Goal: Information Seeking & Learning: Learn about a topic

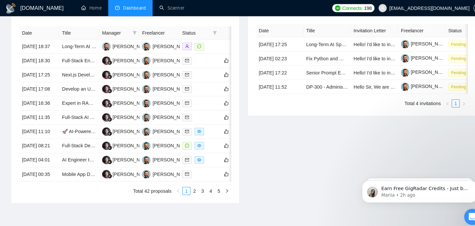
scroll to position [222, 0]
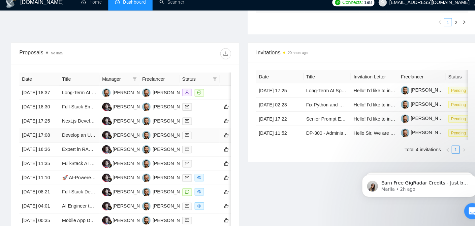
scroll to position [230, 0]
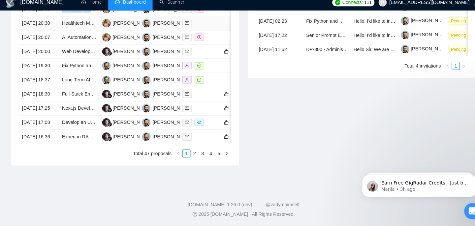
scroll to position [366, 0]
click at [193, 153] on link "2" at bounding box center [189, 155] width 7 height 7
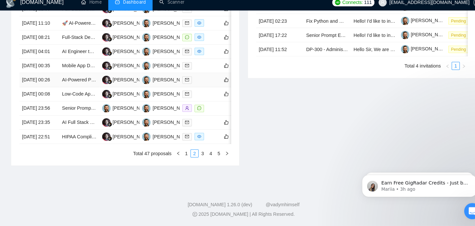
scroll to position [349, 0]
click at [53, 146] on td "20 Aug, 2025 22:51" at bounding box center [38, 139] width 39 height 14
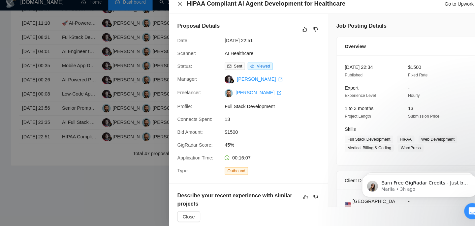
click at [177, 11] on icon "close" at bounding box center [175, 9] width 5 height 5
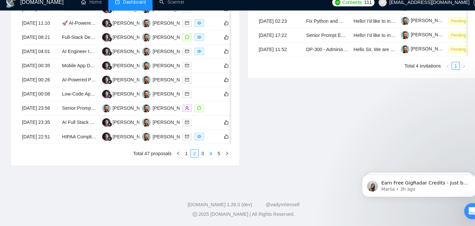
click at [204, 159] on link "4" at bounding box center [205, 155] width 7 height 7
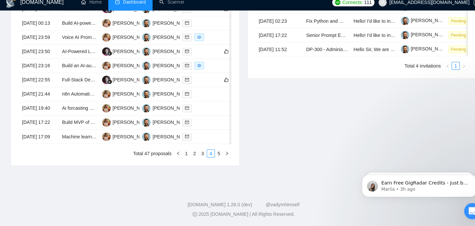
click at [214, 159] on link "5" at bounding box center [213, 155] width 7 height 7
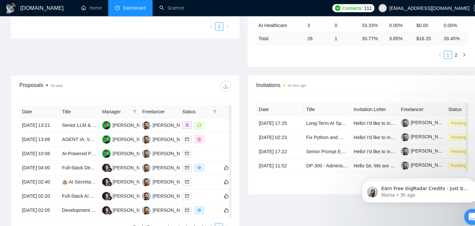
scroll to position [189, 0]
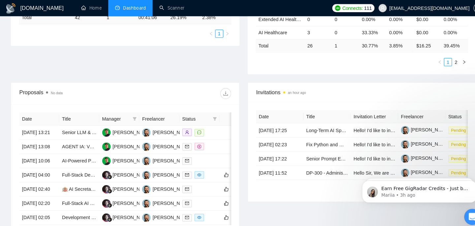
click at [141, 12] on li "Dashboard" at bounding box center [126, 8] width 43 height 16
click at [140, 9] on span "Dashboard" at bounding box center [131, 8] width 22 height 6
click at [137, 6] on span "Dashboard" at bounding box center [131, 8] width 22 height 6
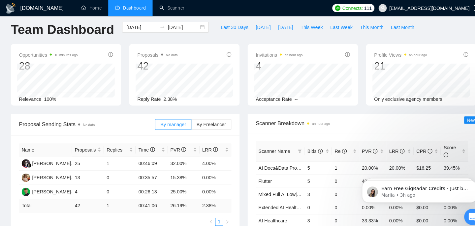
scroll to position [0, 0]
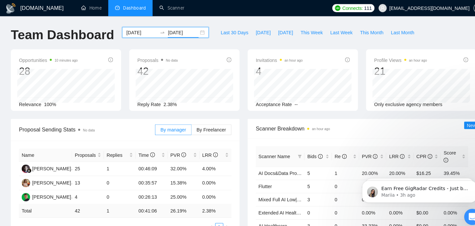
click at [164, 32] on input "[DATE]" at bounding box center [179, 31] width 30 height 7
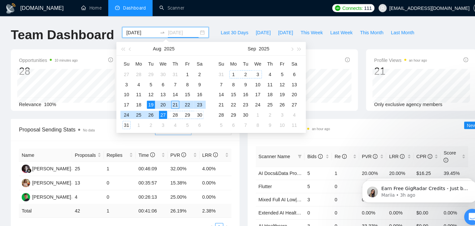
type input "[DATE]"
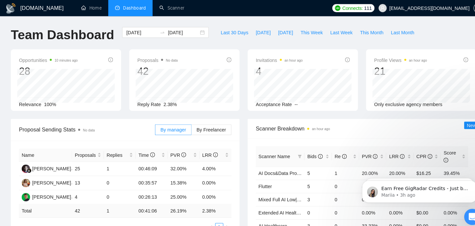
click at [234, 144] on div "Proposal Sending Stats No data By manager By Freelancer Name Proposals Replies …" at bounding box center [122, 174] width 231 height 117
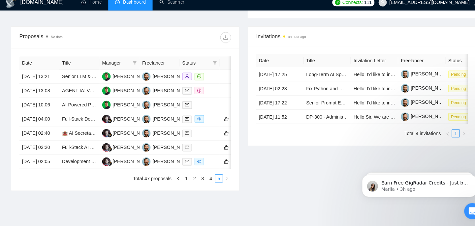
scroll to position [306, 0]
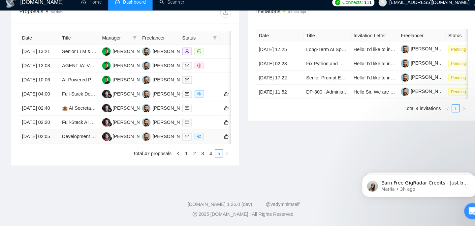
click at [60, 138] on td "Development of AI Agents and SaaS Platform" at bounding box center [77, 139] width 39 height 14
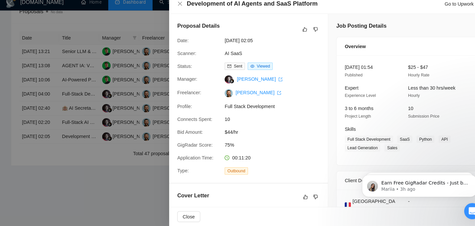
click at [200, 13] on h4 "Development of AI Agents and SaaS Platform" at bounding box center [246, 9] width 128 height 8
click at [198, 12] on h4 "Development of AI Agents and SaaS Platform" at bounding box center [246, 9] width 128 height 8
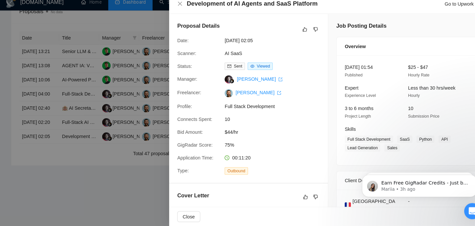
click at [175, 6] on div "Development of AI Agents and SaaS Platform Go to Upwork" at bounding box center [320, 9] width 294 height 8
click at [174, 10] on icon "close" at bounding box center [175, 9] width 5 height 5
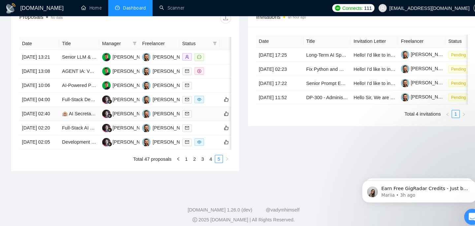
scroll to position [304, 0]
click at [82, 91] on td "Full-Stack Developer for a Modern SaaS/EdTech Education Hiring Platform (MVP Co…" at bounding box center [77, 98] width 39 height 14
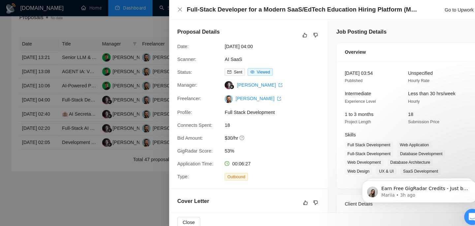
click at [209, 13] on h4 "Full-Stack Developer for a Modern SaaS/EdTech Education Hiring Platform (MVP Co…" at bounding box center [295, 9] width 227 height 8
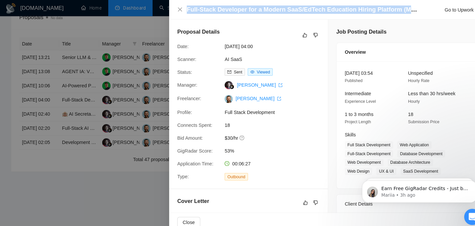
click at [209, 13] on h4 "Full-Stack Developer for a Modern SaaS/EdTech Education Hiring Platform (MVP Co…" at bounding box center [295, 9] width 227 height 8
copy h4 "Full-Stack Developer for a Modern SaaS/EdTech Education Hiring Platform (MVP Co…"
click at [175, 10] on icon "close" at bounding box center [175, 9] width 5 height 5
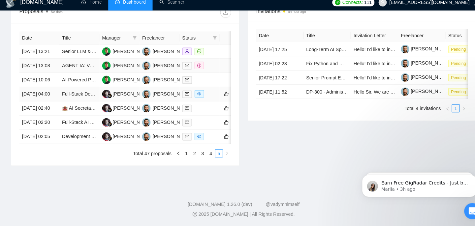
scroll to position [275, 0]
click at [202, 159] on link "4" at bounding box center [205, 155] width 7 height 7
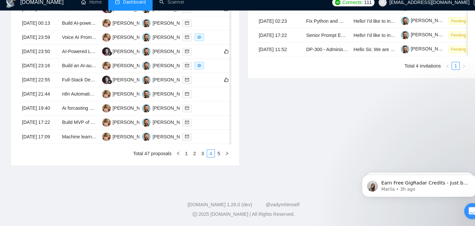
scroll to position [344, 0]
click at [78, 63] on td "Build an AI-automated Content Library Using Airtable, Make, GraphQL, LLM" at bounding box center [77, 70] width 39 height 14
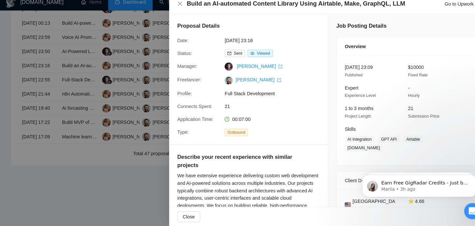
click at [220, 8] on h4 "Build an AI-automated Content Library Using Airtable, Make, GraphQL, LLM" at bounding box center [288, 9] width 213 height 8
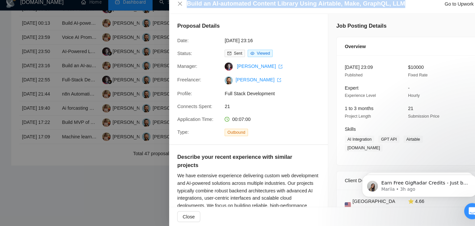
click at [220, 8] on h4 "Build an AI-automated Content Library Using Airtable, Make, GraphQL, LLM" at bounding box center [288, 9] width 213 height 8
copy h4 "Build an AI-automated Content Library Using Airtable, Make, GraphQL, LLM"
click at [175, 9] on icon "close" at bounding box center [175, 9] width 4 height 4
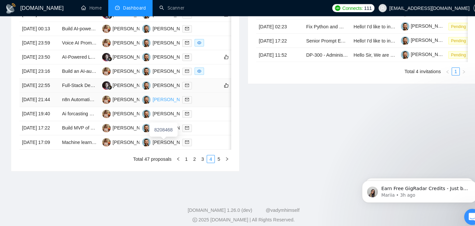
scroll to position [320, 0]
click at [87, 45] on td "Voice AI Prompt Engineering" at bounding box center [77, 42] width 39 height 14
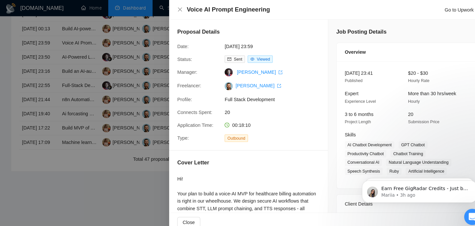
click at [225, 6] on h4 "Voice AI Prompt Engineering" at bounding box center [222, 9] width 81 height 8
copy h4 "Voice AI Prompt Engineering"
click at [173, 9] on icon "close" at bounding box center [175, 9] width 5 height 5
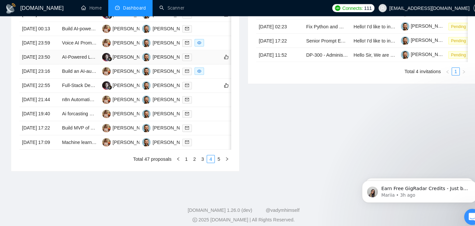
scroll to position [314, 0]
click at [76, 49] on td "Voice AI Prompt Engineering" at bounding box center [77, 42] width 39 height 14
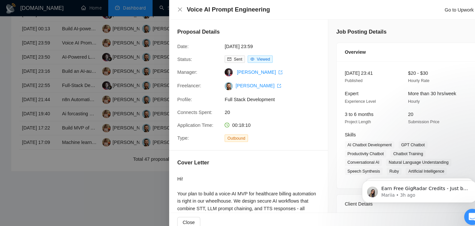
click at [235, 9] on h4 "Voice AI Prompt Engineering" at bounding box center [222, 9] width 81 height 8
copy h4 "Voice AI Prompt Engineering"
click at [175, 10] on icon "close" at bounding box center [175, 9] width 4 height 4
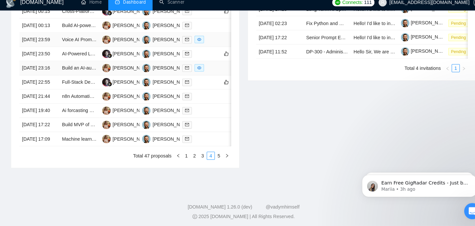
scroll to position [322, 0]
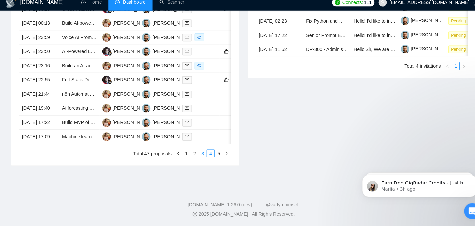
click at [198, 159] on link "3" at bounding box center [197, 155] width 7 height 7
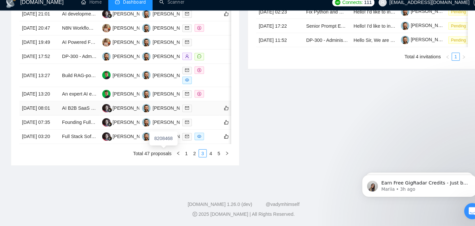
scroll to position [333, 0]
click at [78, 146] on td "Full Stack Software Engineer (with AI Experience)" at bounding box center [77, 139] width 39 height 14
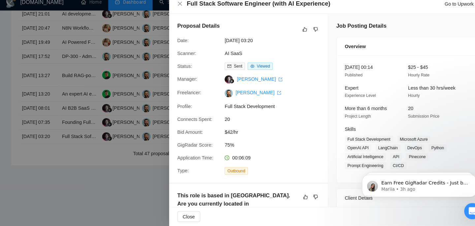
click at [238, 11] on h4 "Full Stack Software Engineer (with AI Experience)" at bounding box center [252, 9] width 140 height 8
copy h4 "Full Stack Software Engineer (with AI Experience)"
click at [203, 20] on div "Proposal Details Date: 20 Aug, 2025 03:20 Scanner: AI SaaS Status: Sent Viewed …" at bounding box center [242, 101] width 155 height 165
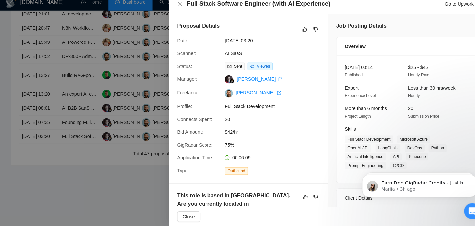
click at [171, 11] on div "Full Stack Software Engineer (with AI Experience) Go to Upwork" at bounding box center [320, 9] width 310 height 19
click at [174, 11] on icon "close" at bounding box center [175, 9] width 4 height 4
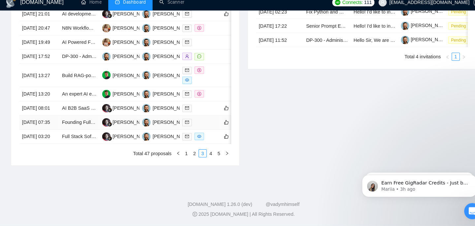
scroll to position [340, 0]
click at [203, 159] on link "4" at bounding box center [205, 155] width 7 height 7
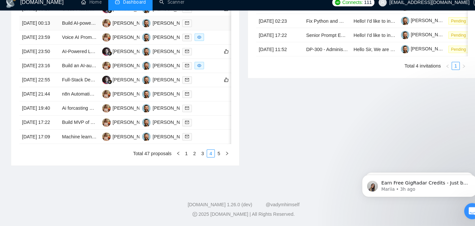
scroll to position [347, 0]
click at [198, 159] on link "3" at bounding box center [197, 155] width 7 height 7
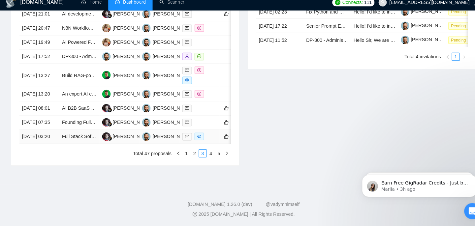
click at [70, 146] on td "Full Stack Software Engineer (with AI Experience)" at bounding box center [77, 139] width 39 height 14
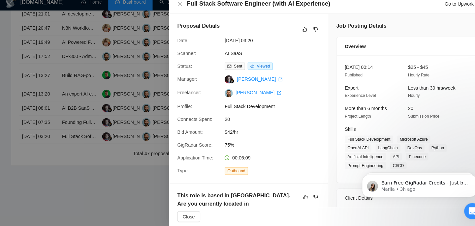
click at [221, 10] on h4 "Full Stack Software Engineer (with AI Experience)" at bounding box center [252, 9] width 140 height 8
copy h4 "Full Stack Software Engineer (with AI Experience)"
click at [175, 8] on icon "close" at bounding box center [175, 9] width 5 height 5
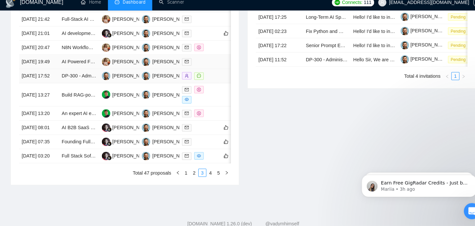
scroll to position [301, 0]
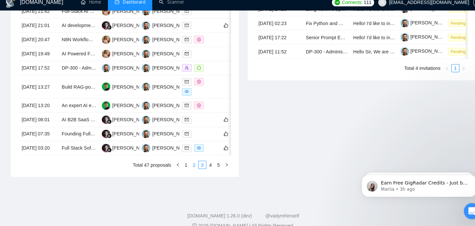
click at [189, 170] on link "2" at bounding box center [189, 166] width 7 height 7
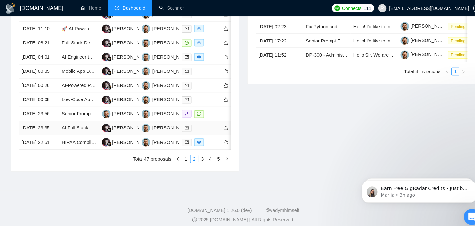
scroll to position [310, 0]
click at [51, 132] on td "20 Aug, 2025 23:35" at bounding box center [38, 125] width 39 height 14
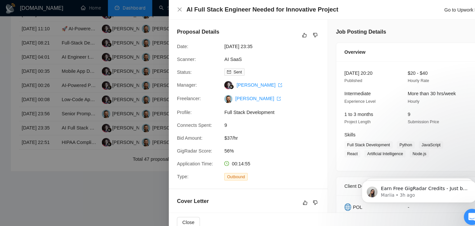
click at [230, 13] on h4 "AI Full Stack Engineer Needed for Innovative Project" at bounding box center [256, 9] width 148 height 8
click at [229, 13] on h4 "AI Full Stack Engineer Needed for Innovative Project" at bounding box center [256, 9] width 148 height 8
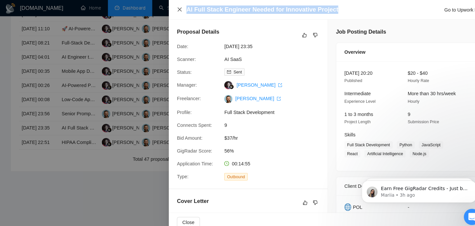
click at [175, 7] on icon "close" at bounding box center [175, 9] width 5 height 5
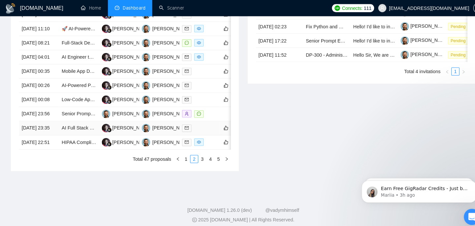
click at [56, 132] on td "20 Aug, 2025 23:35" at bounding box center [38, 125] width 39 height 14
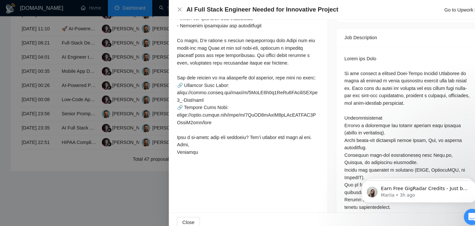
scroll to position [255, 0]
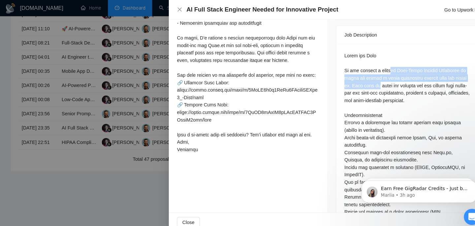
drag, startPoint x: 381, startPoint y: 71, endPoint x: 383, endPoint y: 84, distance: 13.0
click at [383, 84] on div at bounding box center [397, 225] width 123 height 348
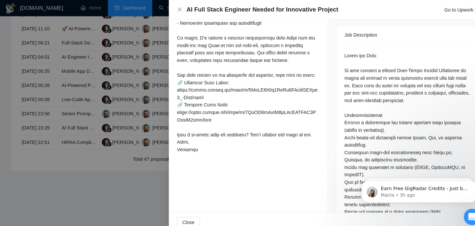
click at [371, 80] on div at bounding box center [397, 225] width 123 height 348
drag, startPoint x: 365, startPoint y: 79, endPoint x: 366, endPoint y: 86, distance: 7.3
click at [366, 86] on div at bounding box center [397, 225] width 123 height 348
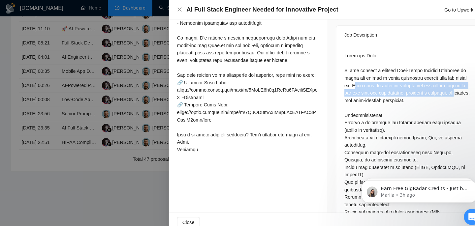
drag, startPoint x: 364, startPoint y: 83, endPoint x: 384, endPoint y: 103, distance: 28.0
click at [387, 100] on div at bounding box center [397, 225] width 123 height 348
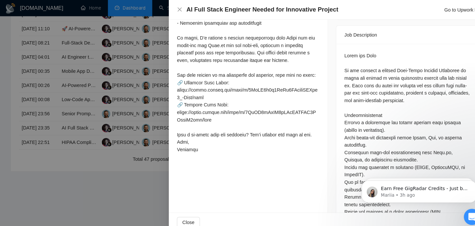
click at [383, 103] on div at bounding box center [397, 225] width 123 height 348
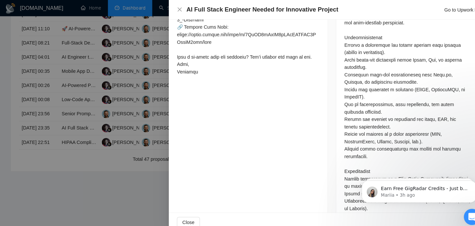
scroll to position [340, 0]
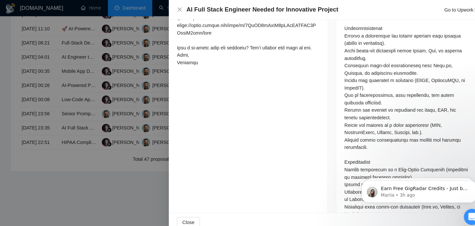
click at [380, 50] on div at bounding box center [397, 140] width 123 height 348
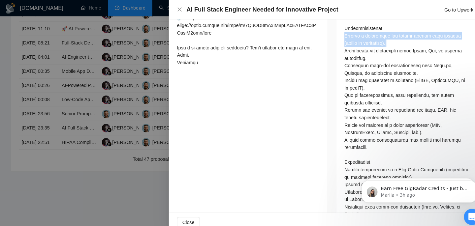
click at [380, 50] on div at bounding box center [397, 140] width 123 height 348
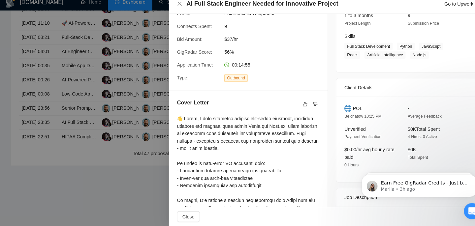
scroll to position [103, 0]
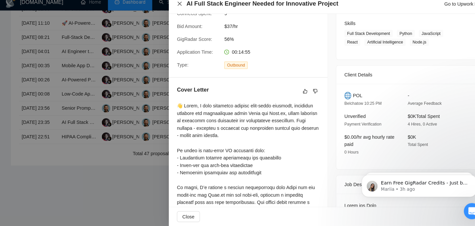
click at [174, 11] on icon "close" at bounding box center [175, 9] width 4 height 4
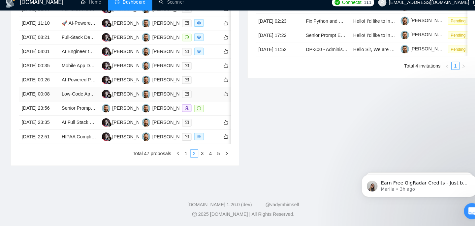
scroll to position [315, 0]
click at [56, 105] on td "21 Aug, 2025 00:08" at bounding box center [38, 98] width 39 height 14
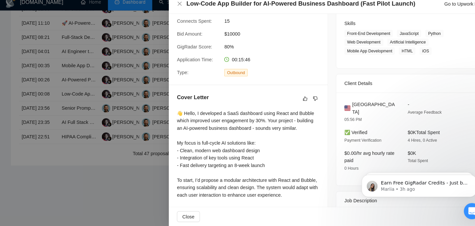
click at [234, 12] on h4 "Low-Code App Builder for AI-Powered Business Dashboard (Fast Pilot Launch)" at bounding box center [293, 9] width 223 height 8
click at [233, 10] on h4 "Low-Code App Builder for AI-Powered Business Dashboard (Fast Pilot Launch)" at bounding box center [293, 9] width 223 height 8
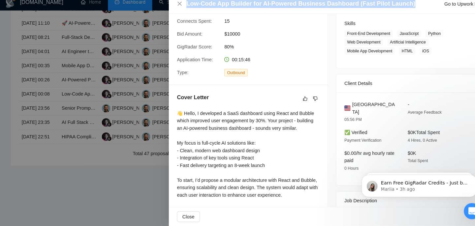
click at [233, 10] on h4 "Low-Code App Builder for AI-Powered Business Dashboard (Fast Pilot Launch)" at bounding box center [293, 9] width 223 height 8
copy h4 "Low-Code App Builder for AI-Powered Business Dashboard (Fast Pilot Launch)"
click at [176, 9] on icon "close" at bounding box center [175, 9] width 5 height 5
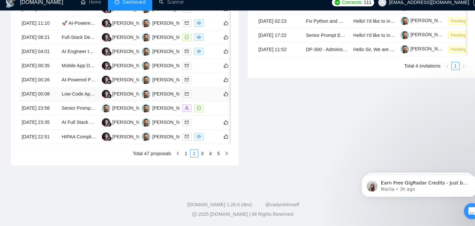
click at [52, 105] on td "21 Aug, 2025 00:08" at bounding box center [38, 98] width 39 height 14
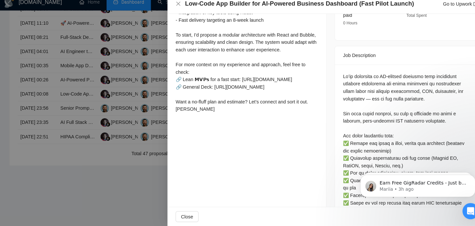
scroll to position [243, 0]
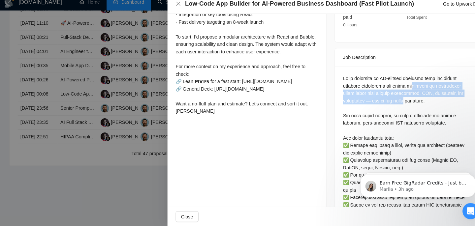
drag, startPoint x: 406, startPoint y: 78, endPoint x: 405, endPoint y: 99, distance: 20.8
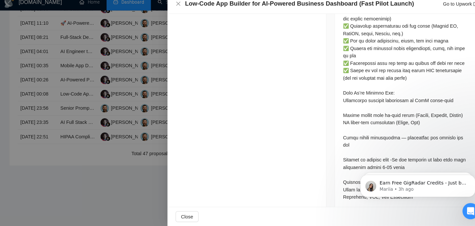
scroll to position [376, 0]
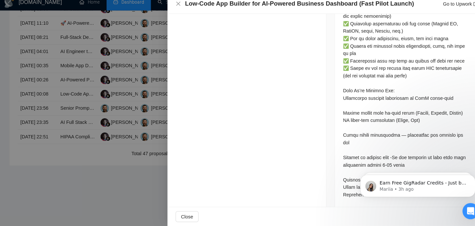
click at [402, 91] on div at bounding box center [397, 97] width 123 height 305
click at [397, 111] on div at bounding box center [397, 97] width 123 height 305
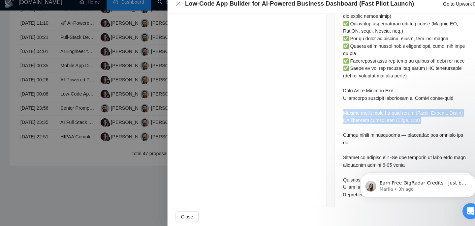
click at [397, 111] on div at bounding box center [397, 97] width 123 height 305
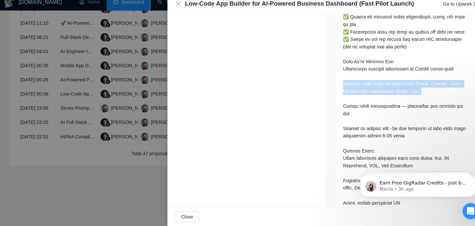
scroll to position [403, 0]
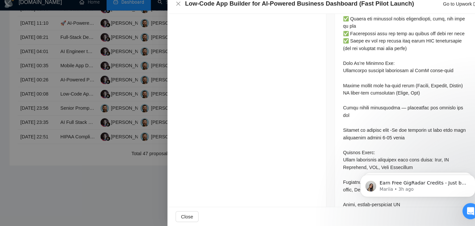
click at [374, 114] on div at bounding box center [397, 71] width 123 height 305
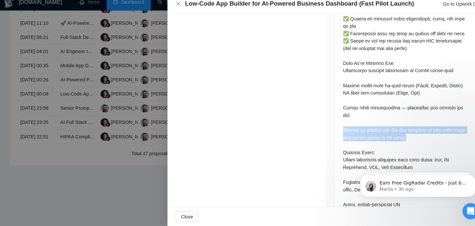
click at [374, 114] on div at bounding box center [397, 71] width 123 height 305
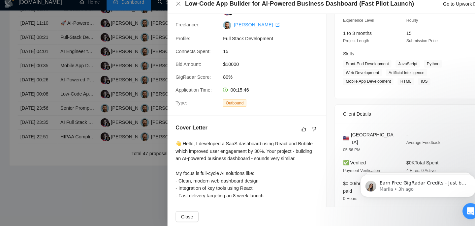
scroll to position [74, 0]
drag, startPoint x: 345, startPoint y: 136, endPoint x: 398, endPoint y: 136, distance: 53.4
click at [398, 136] on div "United States 05:56 PM - Average Feedback" at bounding box center [392, 144] width 118 height 22
click at [389, 136] on div "United States 05:56 PM - Average Feedback" at bounding box center [392, 144] width 118 height 22
drag, startPoint x: 377, startPoint y: 136, endPoint x: 343, endPoint y: 136, distance: 33.6
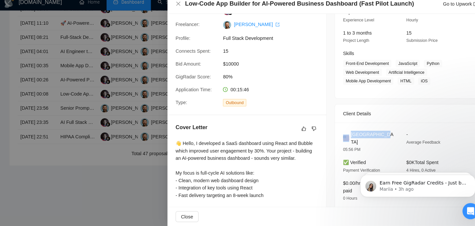
click at [343, 136] on div "United States" at bounding box center [361, 140] width 51 height 15
copy div "United States"
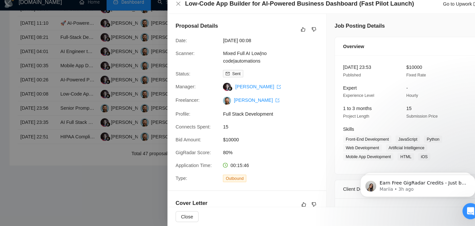
click at [215, 9] on h4 "Low-Code App Builder for AI-Powered Business Dashboard (Fast Pilot Launch)" at bounding box center [293, 9] width 223 height 8
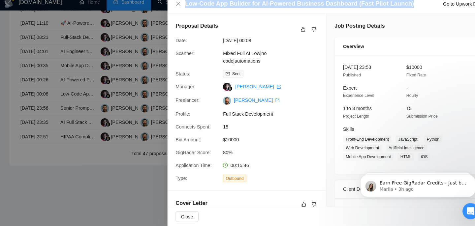
click at [215, 9] on h4 "Low-Code App Builder for AI-Powered Business Dashboard (Fast Pilot Launch)" at bounding box center [293, 9] width 223 height 8
copy h4 "Low-Code App Builder for AI-Powered Business Dashboard (Fast Pilot Launch)"
click at [175, 9] on icon "close" at bounding box center [175, 9] width 5 height 5
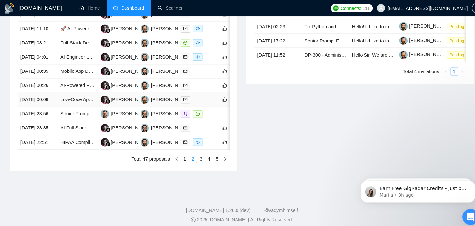
scroll to position [309, 0]
click at [55, 91] on td "21 Aug, 2025 00:26" at bounding box center [38, 84] width 39 height 14
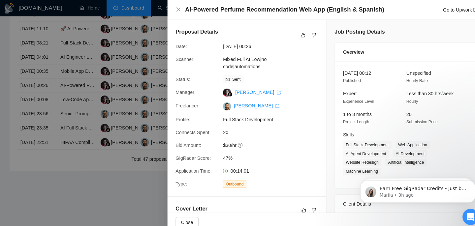
click at [226, 10] on h4 "AI-Powered Perfume Recommendation Web App (English & Spanish)" at bounding box center [279, 9] width 194 height 8
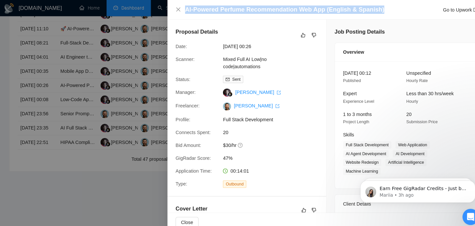
click at [226, 10] on h4 "AI-Powered Perfume Recommendation Web App (English & Spanish)" at bounding box center [279, 9] width 194 height 8
copy h4 "AI-Powered Perfume Recommendation Web App (English & Spanish)"
click at [174, 11] on icon "close" at bounding box center [175, 9] width 4 height 4
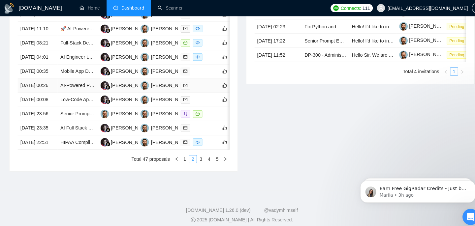
click at [54, 91] on td "21 Aug, 2025 00:26" at bounding box center [38, 84] width 39 height 14
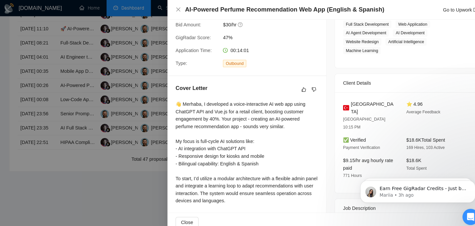
scroll to position [119, 0]
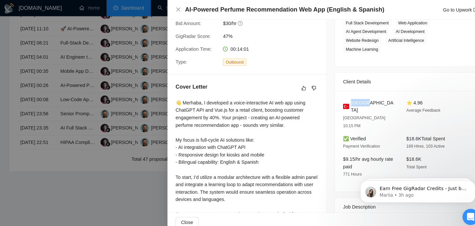
drag, startPoint x: 363, startPoint y: 101, endPoint x: 344, endPoint y: 100, distance: 19.1
click at [344, 100] on div "Turkey" at bounding box center [361, 104] width 51 height 15
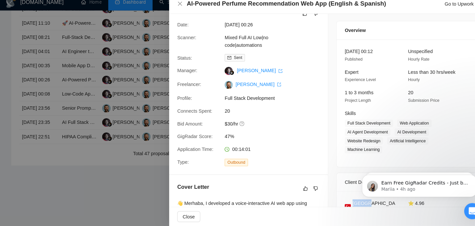
scroll to position [9, 0]
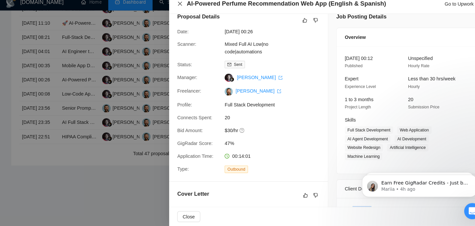
click at [176, 9] on icon "close" at bounding box center [175, 9] width 5 height 5
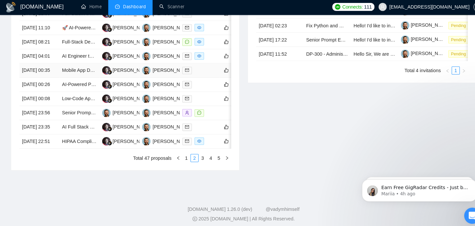
click at [59, 77] on td "Mobile App Developer for AI and OCR Integration" at bounding box center [77, 70] width 39 height 14
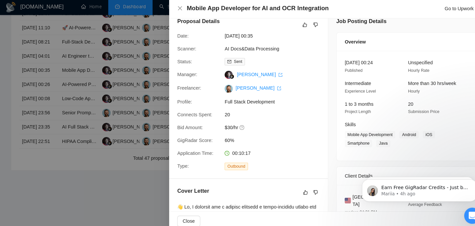
click at [216, 11] on h4 "Mobile App Developer for AI and OCR Integration" at bounding box center [251, 9] width 138 height 8
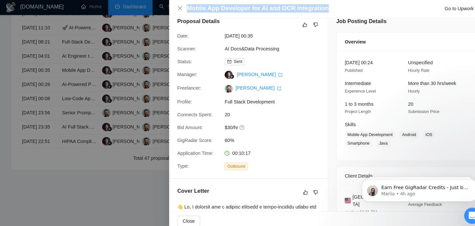
click at [216, 11] on h4 "Mobile App Developer for AI and OCR Integration" at bounding box center [251, 9] width 138 height 8
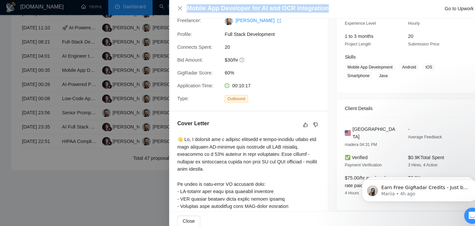
scroll to position [102, 0]
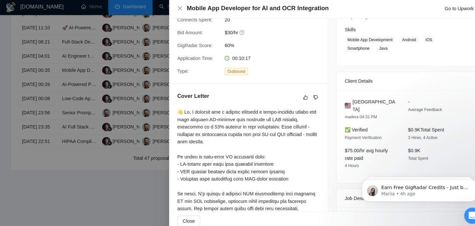
click at [352, 101] on span "United States" at bounding box center [366, 104] width 44 height 15
click at [174, 12] on div "Mobile App Developer for AI and OCR Integration Go to Upwork" at bounding box center [320, 9] width 294 height 8
click at [174, 11] on icon "close" at bounding box center [175, 9] width 5 height 5
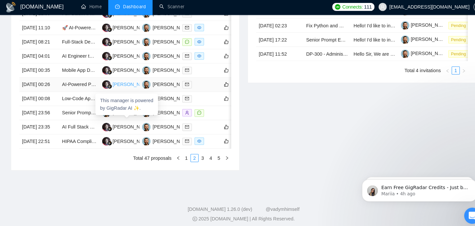
scroll to position [305, 0]
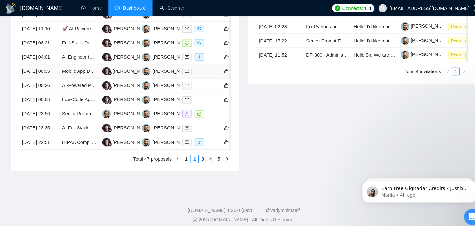
click at [57, 77] on td "21 Aug, 2025 00:35" at bounding box center [38, 70] width 39 height 14
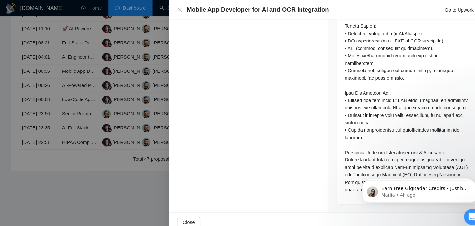
scroll to position [455, 0]
click at [174, 9] on icon "close" at bounding box center [175, 9] width 5 height 5
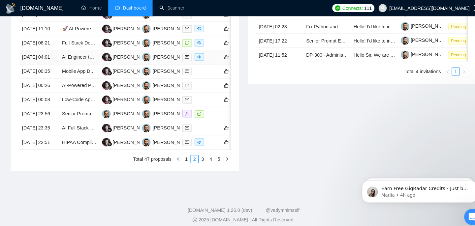
click at [52, 63] on td "21 Aug, 2025 04:01" at bounding box center [38, 56] width 39 height 14
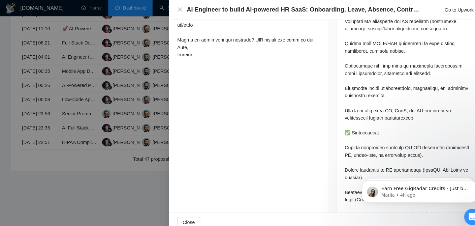
click at [210, 11] on h4 "AI Engineer to build AI-powered HR SaaS: Onboarding, Leave, Absence, Contracts …" at bounding box center [295, 9] width 227 height 8
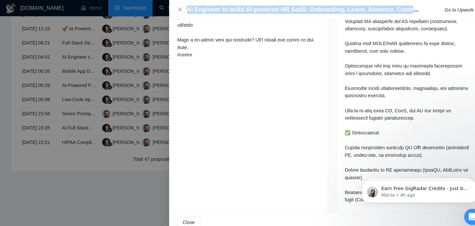
click at [210, 11] on h4 "AI Engineer to build AI-powered HR SaaS: Onboarding, Leave, Absence, Contracts …" at bounding box center [295, 9] width 227 height 8
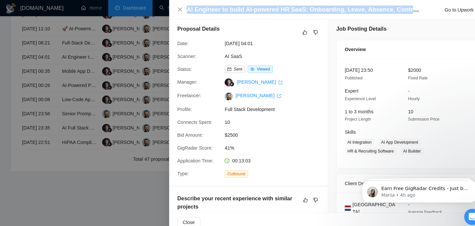
scroll to position [53, 0]
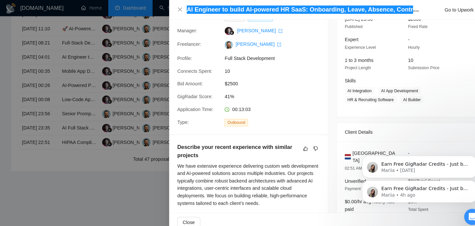
click at [367, 149] on div "Earn Free GigRadar Credits - Just by Sharing Your Story! 💬 Want more credits fo…" at bounding box center [417, 159] width 121 height 82
click at [360, 149] on div "Earn Free GigRadar Credits - Just by Sharing Your Story! 💬 Want more credits fo…" at bounding box center [417, 159] width 121 height 82
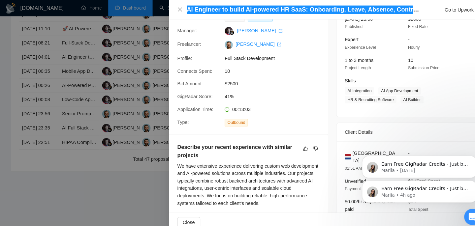
click at [358, 149] on div "Earn Free GigRadar Credits - Just by Sharing Your Story! 💬 Want more credits fo…" at bounding box center [417, 159] width 121 height 82
click at [416, 134] on div "Earn Free GigRadar Credits - Just by Sharing Your Story! 💬 Want more credits fo…" at bounding box center [417, 159] width 121 height 82
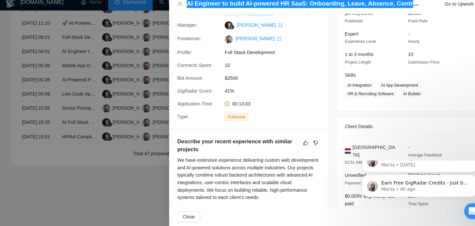
click at [354, 172] on body "Earn Free GigRadar Credits - Just by Sharing Your Story! 💬 Want more credits fo…" at bounding box center [417, 183] width 127 height 41
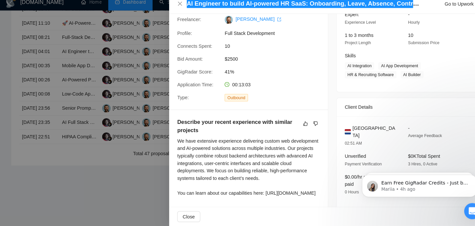
scroll to position [88, 0]
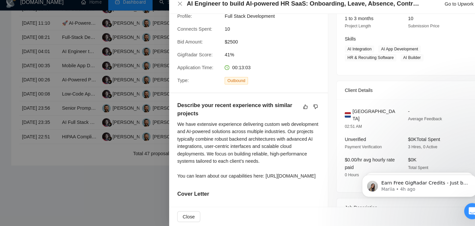
click at [355, 118] on div "Netherlands 02:51 AM" at bounding box center [361, 121] width 56 height 22
click at [355, 115] on span "Netherlands" at bounding box center [366, 117] width 44 height 15
click at [174, 8] on icon "close" at bounding box center [175, 9] width 4 height 4
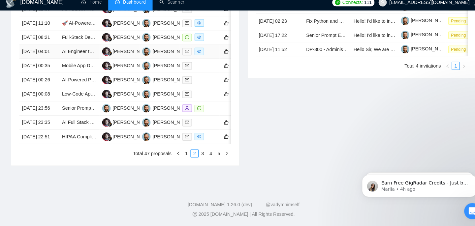
click at [55, 63] on td "21 Aug, 2025 04:01" at bounding box center [38, 56] width 39 height 14
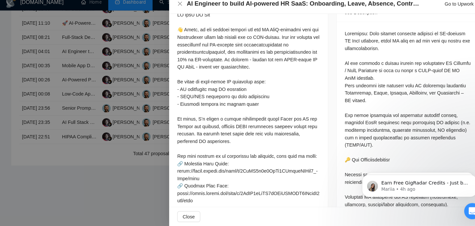
scroll to position [290, 0]
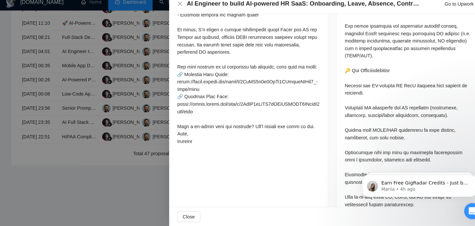
scroll to position [378, 0]
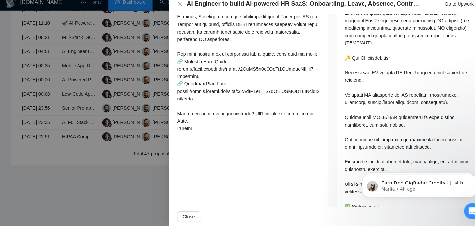
click at [172, 10] on div "AI Engineer to build AI-powered HR SaaS: Onboarding, Leave, Absence, Contracts …" at bounding box center [320, 9] width 310 height 19
click at [177, 13] on div "AI Engineer to build AI-powered HR SaaS: Onboarding, Leave, Absence, Contracts …" at bounding box center [320, 9] width 294 height 8
click at [176, 11] on icon "close" at bounding box center [175, 9] width 5 height 5
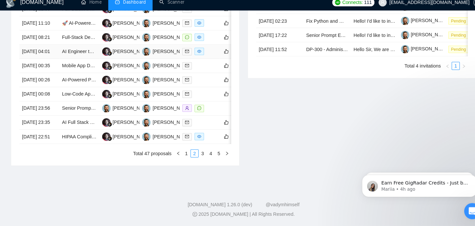
scroll to position [295, 0]
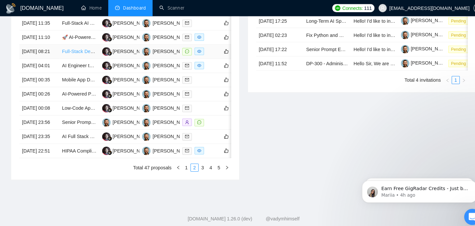
click at [65, 53] on link "Full-Stack Developer for AI-Driven Crypto Trading Platform (MVP" at bounding box center [126, 49] width 133 height 5
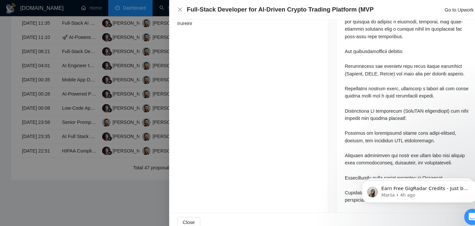
click at [54, 70] on div at bounding box center [237, 113] width 475 height 226
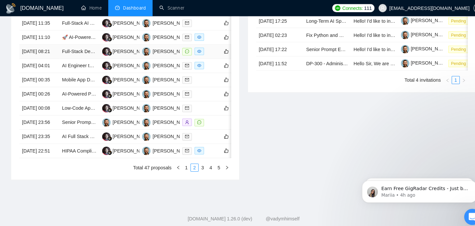
click at [54, 57] on td "21 Aug, 2025 08:21" at bounding box center [38, 51] width 39 height 14
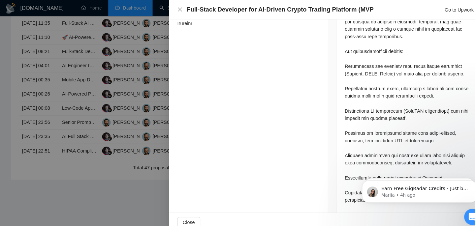
click at [197, 13] on h4 "Full-Stack Developer for AI-Driven Crypto Trading Platform (MVP" at bounding box center [273, 9] width 182 height 8
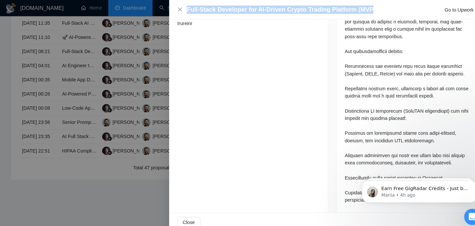
click at [197, 13] on h4 "Full-Stack Developer for AI-Driven Crypto Trading Platform (MVP" at bounding box center [273, 9] width 182 height 8
click at [175, 11] on icon "close" at bounding box center [175, 9] width 5 height 5
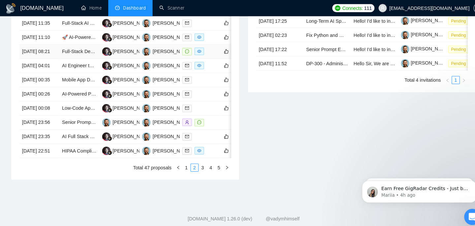
click at [57, 57] on td "21 Aug, 2025 08:21" at bounding box center [38, 51] width 39 height 14
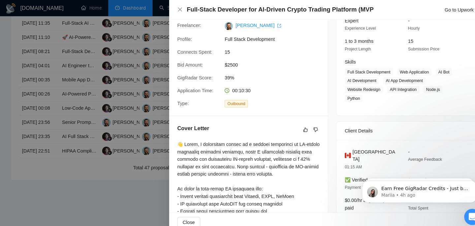
scroll to position [96, 0]
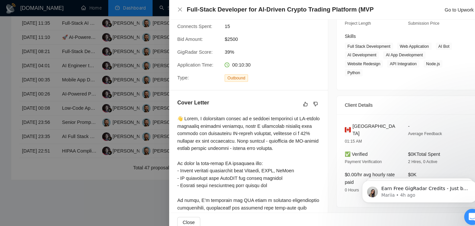
click at [348, 121] on span "Canada" at bounding box center [366, 126] width 44 height 15
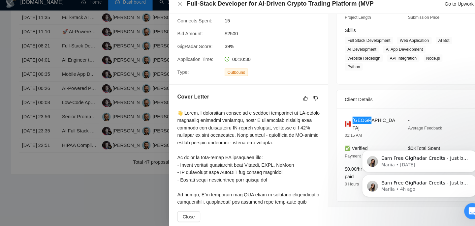
click at [397, 133] on div "Earn Free GigRadar Credits - Just by Sharing Your Story! 💬 Want more credits fo…" at bounding box center [417, 153] width 121 height 82
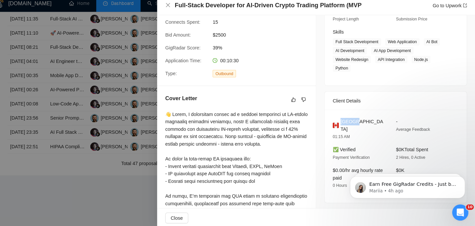
click at [348, 120] on span "Canada" at bounding box center [366, 126] width 44 height 15
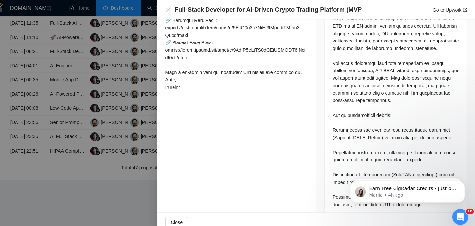
scroll to position [317, 0]
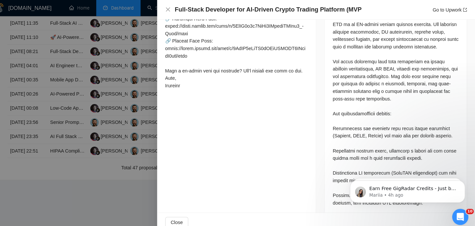
click at [364, 83] on div at bounding box center [397, 151] width 123 height 276
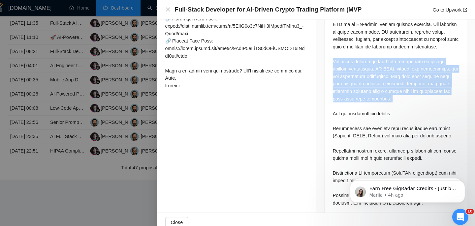
click at [364, 83] on div at bounding box center [397, 151] width 123 height 276
click at [365, 88] on div at bounding box center [397, 151] width 123 height 276
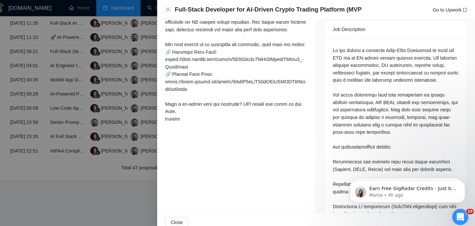
scroll to position [284, 0]
click at [367, 76] on div at bounding box center [397, 184] width 123 height 276
drag, startPoint x: 370, startPoint y: 64, endPoint x: 373, endPoint y: 69, distance: 5.5
click at [373, 69] on div at bounding box center [397, 184] width 123 height 276
drag, startPoint x: 388, startPoint y: 54, endPoint x: 385, endPoint y: 87, distance: 33.1
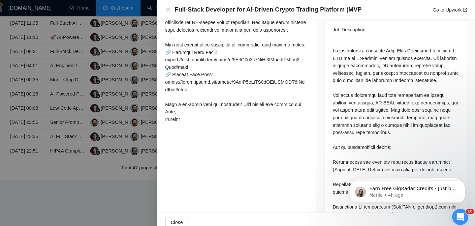
click at [388, 84] on div at bounding box center [397, 184] width 123 height 276
click at [385, 87] on div at bounding box center [397, 184] width 123 height 276
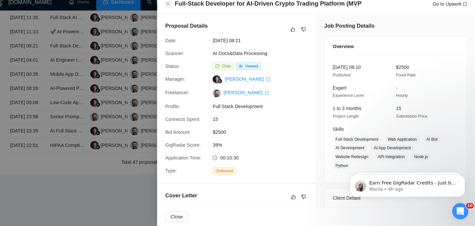
scroll to position [93, 0]
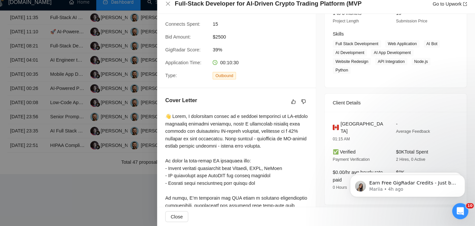
click at [346, 121] on div "Canada 01:15 AM - Average Feedback ✅ Verified Payment Verification $0K Total Sp…" at bounding box center [397, 160] width 138 height 91
click at [348, 125] on span "Canada" at bounding box center [366, 130] width 44 height 15
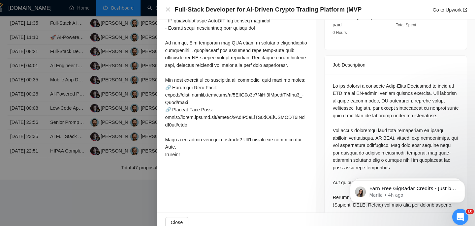
scroll to position [180, 0]
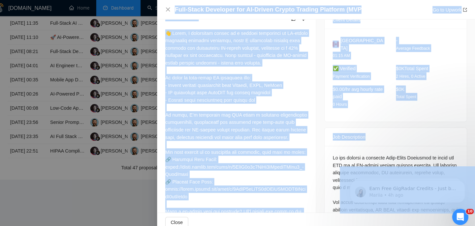
drag, startPoint x: 675, startPoint y: 314, endPoint x: 349, endPoint y: 180, distance: 352.2
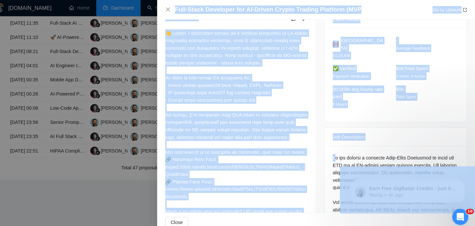
drag, startPoint x: 679, startPoint y: 314, endPoint x: 347, endPoint y: 200, distance: 350.7
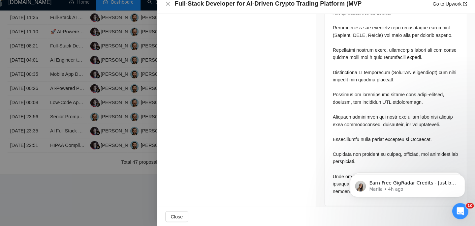
scroll to position [409, 0]
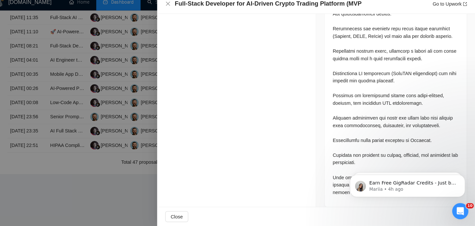
click at [353, 137] on div at bounding box center [397, 59] width 123 height 276
click at [353, 133] on div at bounding box center [397, 59] width 123 height 276
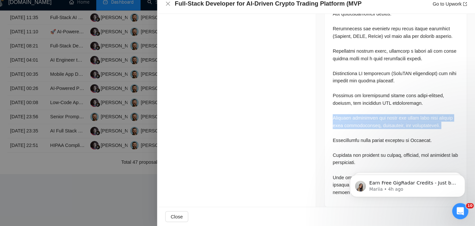
click at [353, 133] on div at bounding box center [397, 59] width 123 height 276
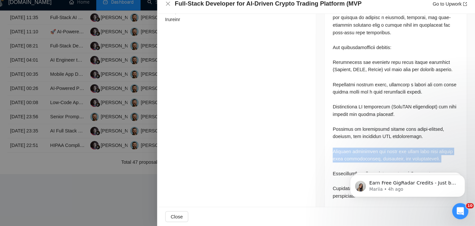
scroll to position [362, 0]
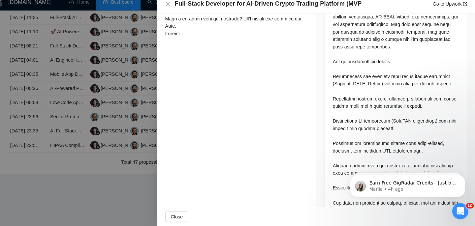
click at [351, 118] on div at bounding box center [397, 106] width 123 height 276
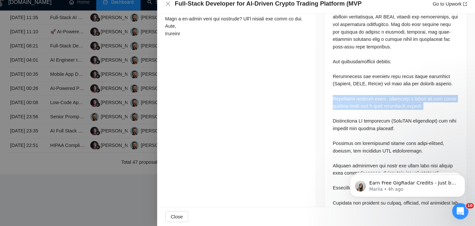
click at [351, 118] on div at bounding box center [397, 106] width 123 height 276
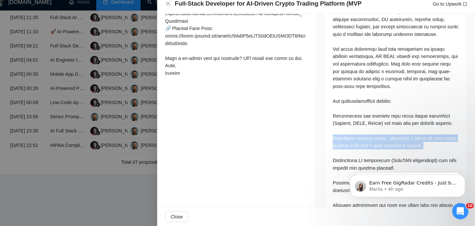
scroll to position [313, 0]
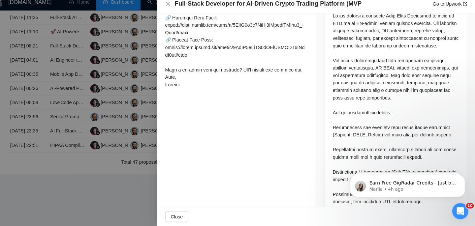
click at [351, 118] on div at bounding box center [397, 155] width 123 height 276
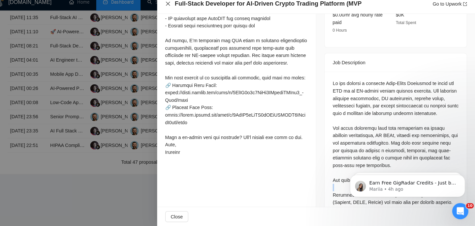
click at [176, 10] on icon "close" at bounding box center [175, 9] width 5 height 5
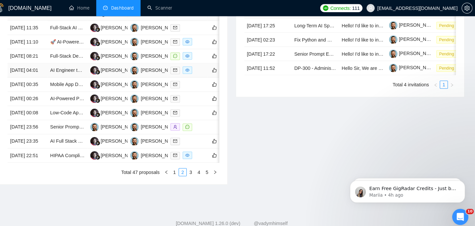
scroll to position [290, 0]
click at [57, 48] on td "21 Aug, 2025 11:10" at bounding box center [38, 42] width 39 height 14
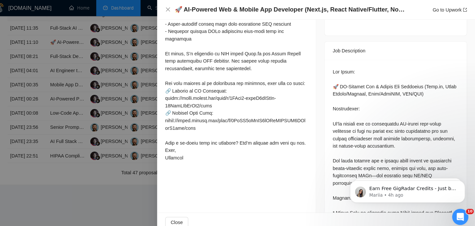
click at [180, 10] on div "🚀 AI-Powered Web & Mobile App Developer (Next.js, React Native/Flutter, Node/Fa…" at bounding box center [320, 9] width 294 height 8
click at [176, 10] on icon "close" at bounding box center [175, 9] width 4 height 4
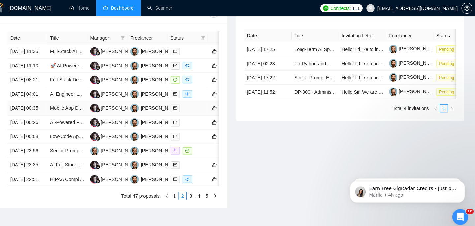
scroll to position [258, 0]
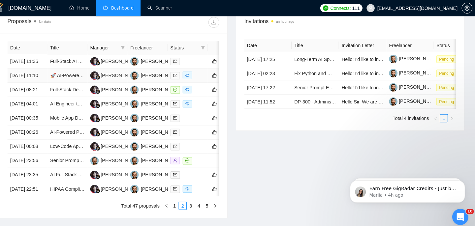
click at [52, 81] on td "21 Aug, 2025 11:10" at bounding box center [38, 74] width 39 height 14
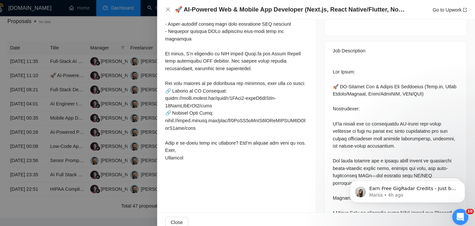
click at [225, 9] on h4 "🚀 AI-Powered Web & Mobile App Developer (Next.js, React Native/Flutter, Node/Fa…" at bounding box center [295, 9] width 227 height 8
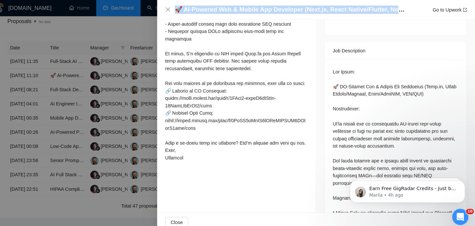
click at [225, 9] on h4 "🚀 AI-Powered Web & Mobile App Developer (Next.js, React Native/Flutter, Node/Fa…" at bounding box center [295, 9] width 227 height 8
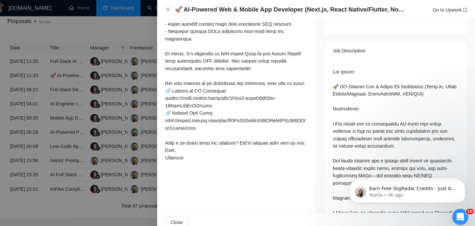
click at [172, 10] on div "🚀 AI-Powered Web & Mobile App Developer (Next.js, React Native/Flutter, Node/Fa…" at bounding box center [320, 9] width 310 height 19
click at [173, 10] on icon "close" at bounding box center [175, 9] width 5 height 5
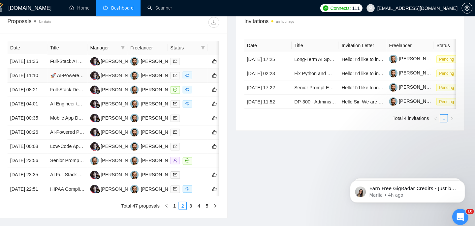
click at [52, 81] on td "21 Aug, 2025 11:10" at bounding box center [38, 74] width 39 height 14
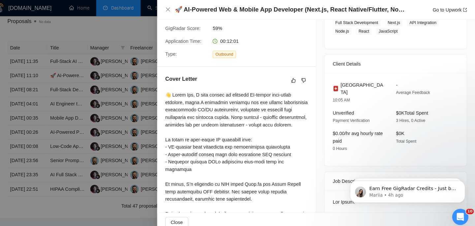
scroll to position [95, 0]
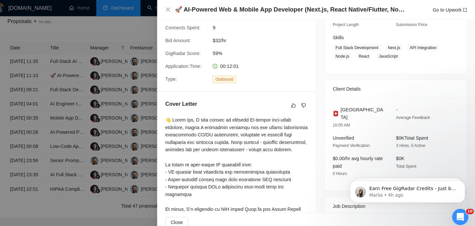
click at [355, 108] on span "Switzerland" at bounding box center [366, 111] width 44 height 15
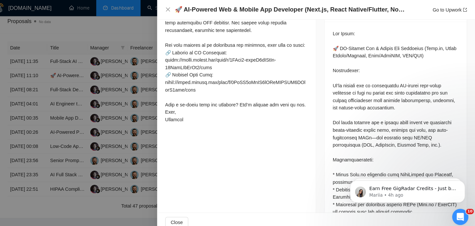
scroll to position [291, 0]
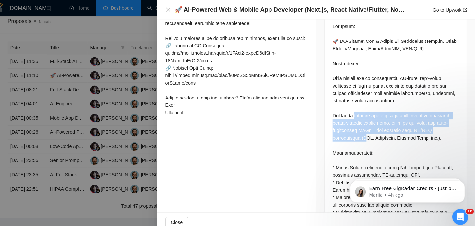
drag, startPoint x: 357, startPoint y: 108, endPoint x: 367, endPoint y: 130, distance: 23.9
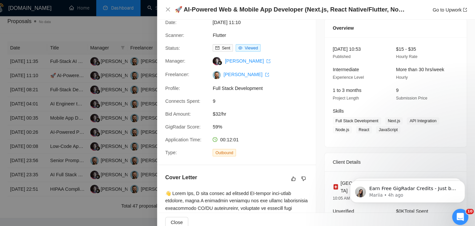
scroll to position [0, 0]
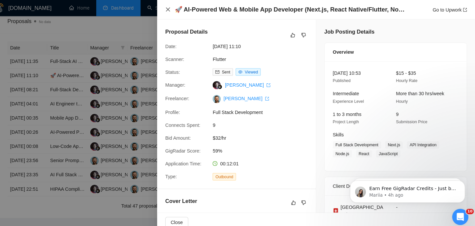
click at [175, 10] on icon "close" at bounding box center [175, 9] width 4 height 4
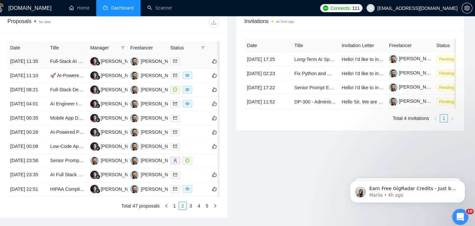
click at [54, 66] on td "21 Aug, 2025 11:35" at bounding box center [38, 60] width 39 height 14
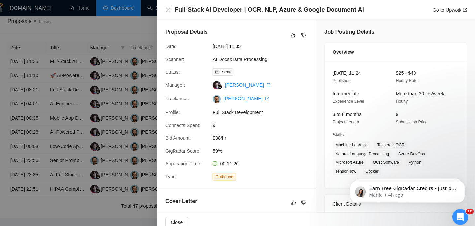
click at [259, 9] on h4 "Full-Stack AI Developer | OCR, NLP, Azure & Google Document AI" at bounding box center [274, 9] width 184 height 8
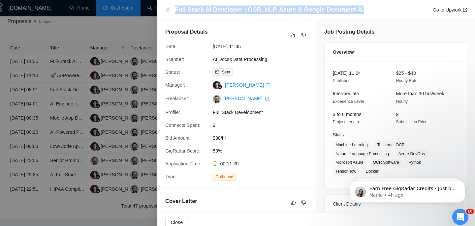
click at [259, 9] on h4 "Full-Stack AI Developer | OCR, NLP, Azure & Google Document AI" at bounding box center [274, 9] width 184 height 8
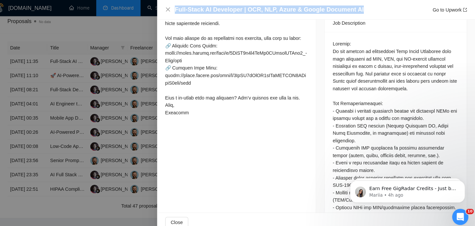
scroll to position [297, 0]
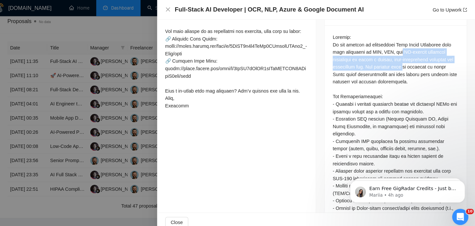
drag, startPoint x: 404, startPoint y: 43, endPoint x: 412, endPoint y: 54, distance: 14.3
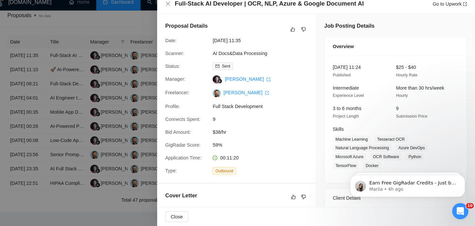
scroll to position [3, 0]
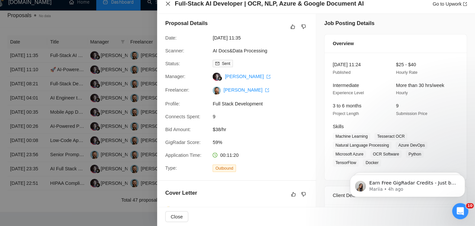
click at [173, 10] on icon "close" at bounding box center [175, 9] width 5 height 5
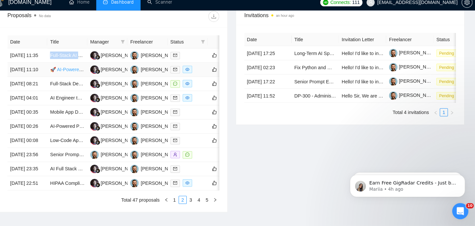
scroll to position [366, 0]
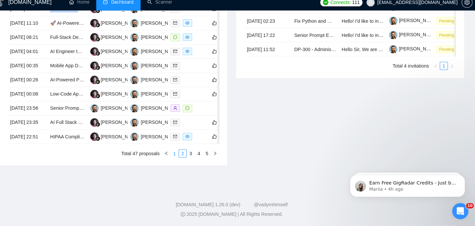
click at [183, 154] on link "1" at bounding box center [181, 155] width 7 height 7
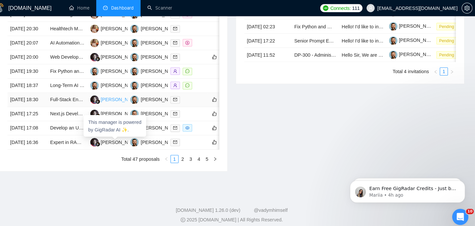
scroll to position [347, 0]
click at [57, 146] on td "21 Aug, 2025 16:36" at bounding box center [38, 139] width 39 height 14
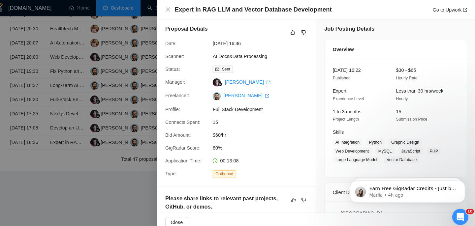
click at [239, 7] on h4 "Expert in RAG LLM and Vector Database Development" at bounding box center [258, 9] width 153 height 8
click at [175, 9] on icon "close" at bounding box center [175, 9] width 5 height 5
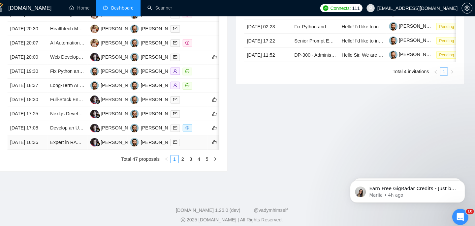
click at [51, 146] on td "21 Aug, 2025 16:36" at bounding box center [38, 139] width 39 height 14
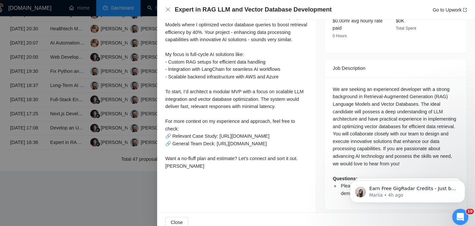
scroll to position [245, 0]
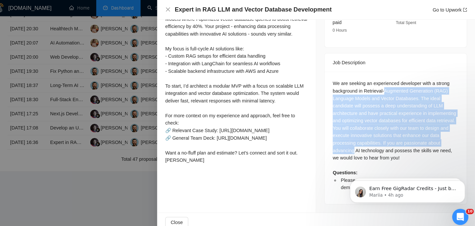
drag, startPoint x: 389, startPoint y: 78, endPoint x: 399, endPoint y: 137, distance: 60.5
click at [399, 137] on div "We are seeking an experienced developer with a strong background in Retrieval-A…" at bounding box center [397, 132] width 123 height 109
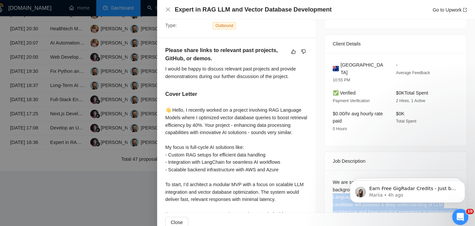
scroll to position [147, 0]
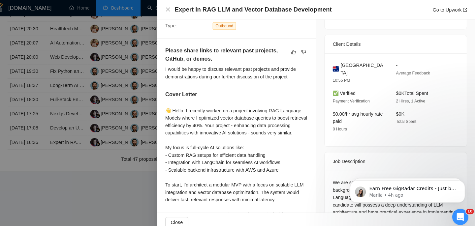
click at [355, 63] on span "Australia" at bounding box center [366, 67] width 44 height 15
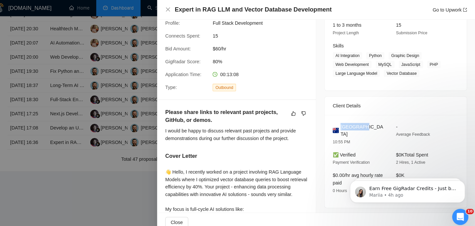
scroll to position [0, 0]
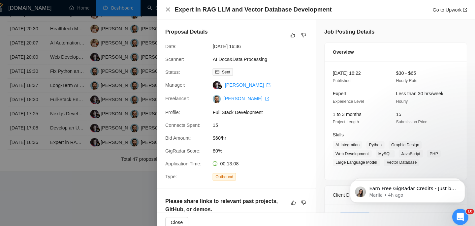
click at [175, 10] on icon "close" at bounding box center [175, 9] width 4 height 4
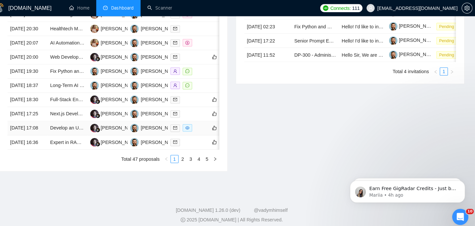
click at [52, 132] on td "21 Aug, 2025 17:08" at bounding box center [38, 125] width 39 height 14
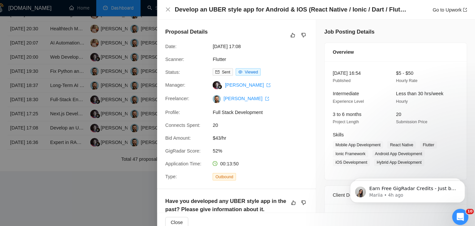
click at [232, 12] on h4 "Develop an UBER style app for Android & IOS (React Native / Ionic / Dart / Flut…" at bounding box center [295, 9] width 227 height 8
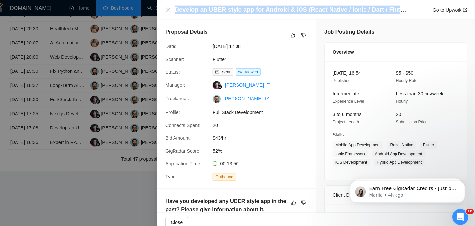
click at [232, 12] on h4 "Develop an UBER style app for Android & IOS (React Native / Ionic / Dart / Flut…" at bounding box center [295, 9] width 227 height 8
click at [177, 10] on icon "close" at bounding box center [175, 9] width 5 height 5
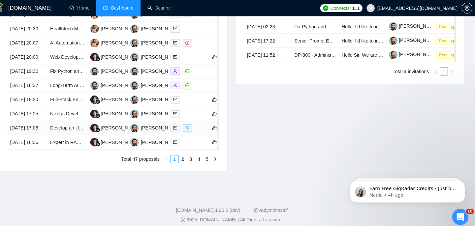
click at [51, 132] on td "21 Aug, 2025 17:08" at bounding box center [38, 125] width 39 height 14
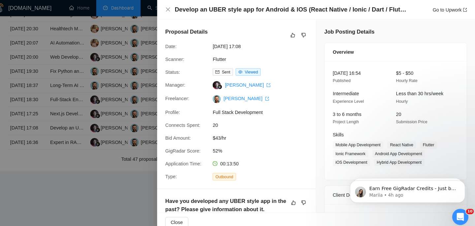
scroll to position [57, 0]
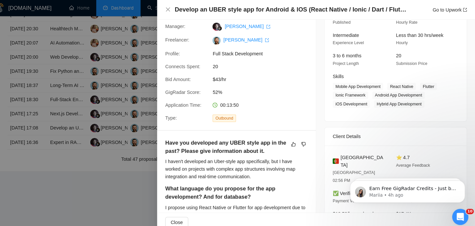
click at [358, 155] on span "Portugal" at bounding box center [366, 157] width 44 height 15
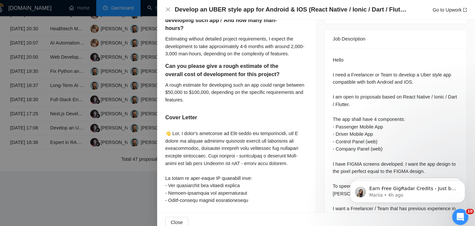
scroll to position [268, 0]
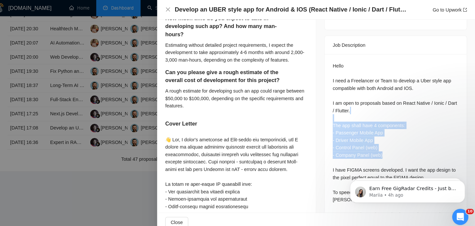
drag, startPoint x: 372, startPoint y: 93, endPoint x: 394, endPoint y: 136, distance: 48.1
click at [394, 135] on div "Hello I need a Freelancer or Team to develop a Uber style app compatible with b…" at bounding box center [397, 195] width 123 height 268
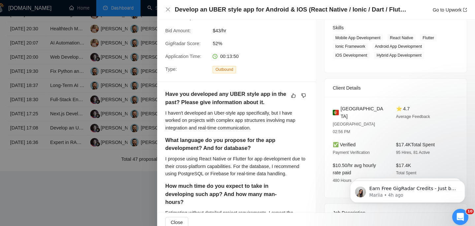
scroll to position [102, 0]
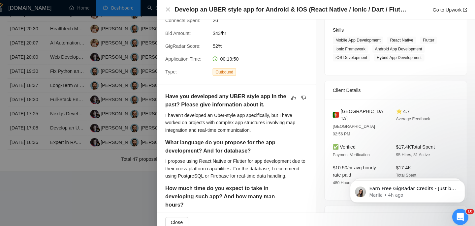
click at [176, 6] on div "Develop an UBER style app for Android & IOS (React Native / Ionic / Dart / Flut…" at bounding box center [320, 9] width 294 height 8
click at [176, 14] on div "Develop an UBER style app for Android & IOS (React Native / Ionic / Dart / Flut…" at bounding box center [320, 9] width 310 height 19
click at [176, 11] on icon "close" at bounding box center [175, 9] width 5 height 5
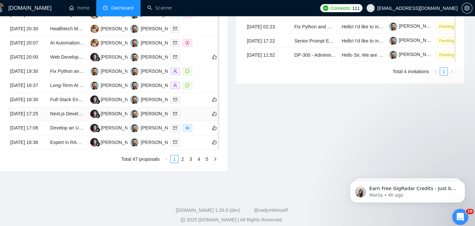
click at [46, 111] on td "[DATE] 17:25" at bounding box center [38, 112] width 39 height 14
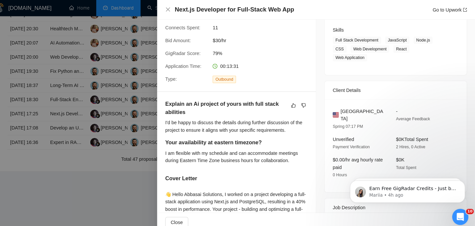
click at [233, 4] on div "Next.js Developer for Full-Stack Web App Go to Upwork" at bounding box center [320, 9] width 310 height 19
click at [174, 12] on div "Next.js Developer for Full-Stack Web App Go to Upwork" at bounding box center [320, 9] width 294 height 8
click at [178, 12] on div "Next.js Developer for Full-Stack Web App Go to Upwork" at bounding box center [320, 9] width 294 height 8
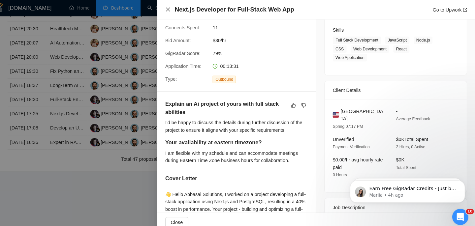
click at [175, 10] on icon "close" at bounding box center [175, 9] width 5 height 5
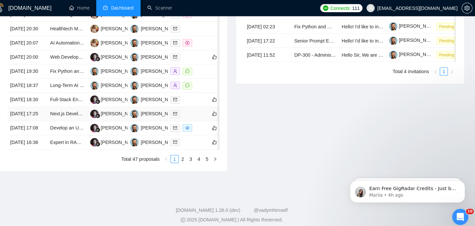
click at [52, 115] on td "[DATE] 17:25" at bounding box center [38, 112] width 39 height 14
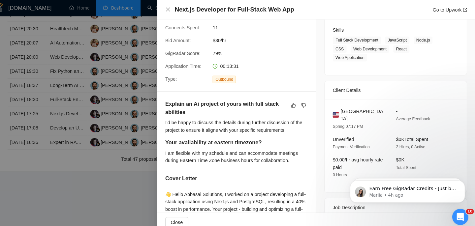
click at [353, 117] on span "United States" at bounding box center [366, 112] width 44 height 15
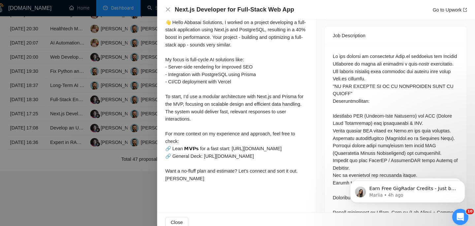
scroll to position [274, 0]
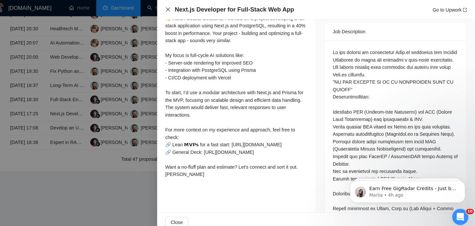
click at [173, 9] on icon "close" at bounding box center [175, 9] width 5 height 5
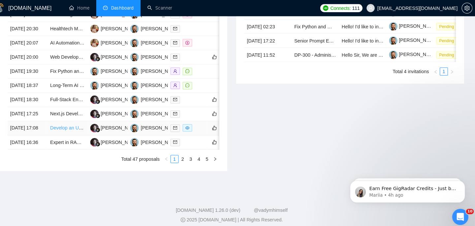
scroll to position [336, 0]
click at [57, 105] on td "[DATE] 18:30" at bounding box center [38, 98] width 39 height 14
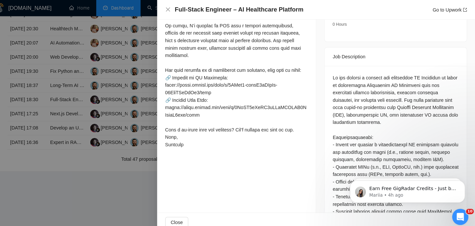
click at [229, 11] on h4 "Full-Stack Engineer – AI Healthcare Platform" at bounding box center [244, 9] width 125 height 8
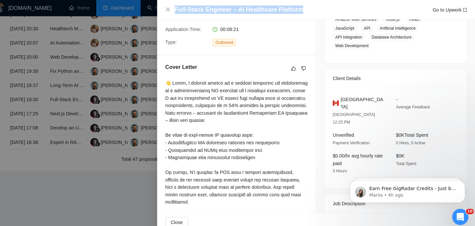
scroll to position [133, 0]
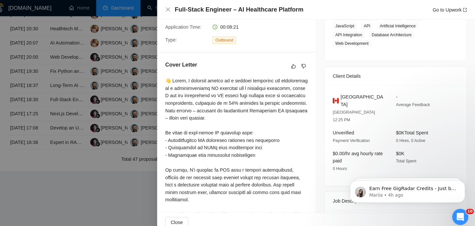
click at [351, 93] on span "Canada" at bounding box center [366, 98] width 44 height 15
click at [176, 8] on icon "close" at bounding box center [175, 9] width 5 height 5
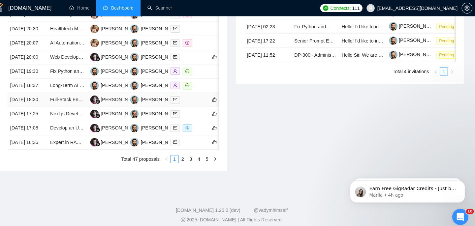
scroll to position [308, 0]
click at [50, 105] on td "[DATE] 18:30" at bounding box center [38, 98] width 39 height 14
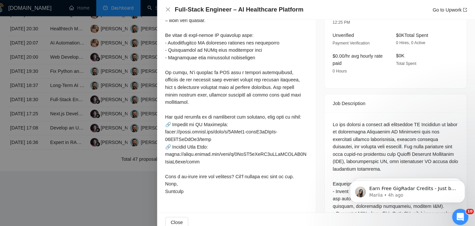
scroll to position [231, 0]
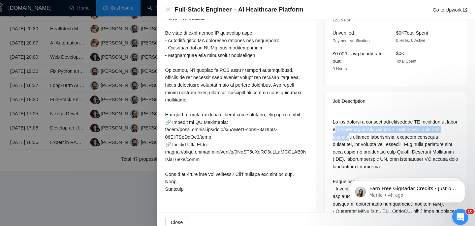
drag, startPoint x: 354, startPoint y: 120, endPoint x: 351, endPoint y: 111, distance: 9.4
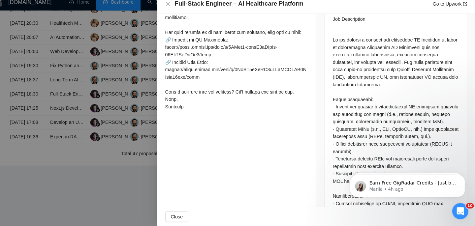
scroll to position [271, 0]
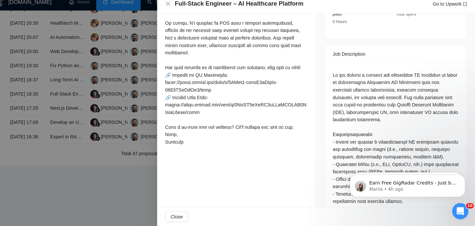
click at [352, 93] on div at bounding box center [397, 227] width 123 height 305
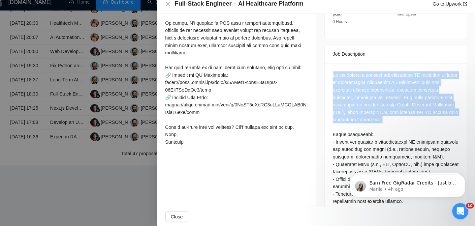
click at [352, 93] on div at bounding box center [397, 227] width 123 height 305
click at [174, 7] on icon "close" at bounding box center [175, 9] width 5 height 5
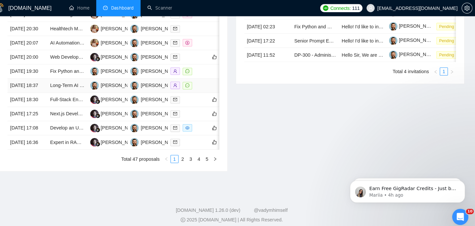
scroll to position [304, 0]
click at [57, 63] on td "[DATE] 20:00" at bounding box center [38, 56] width 39 height 14
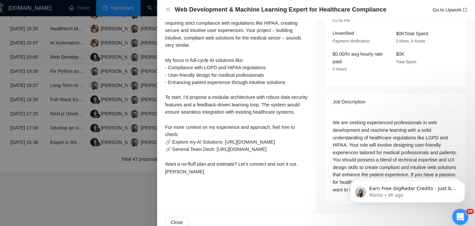
scroll to position [214, 0]
click at [239, 7] on h4 "Web Development & Machine Learning Expert for Healthcare Compliance" at bounding box center [285, 9] width 206 height 8
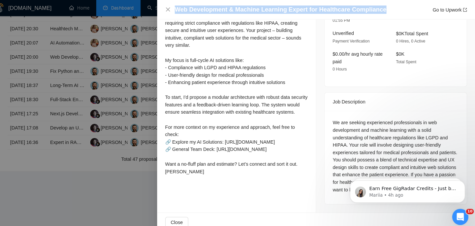
click at [239, 7] on h4 "Web Development & Machine Learning Expert for Healthcare Compliance" at bounding box center [285, 9] width 206 height 8
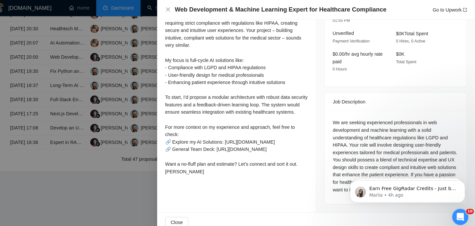
click at [179, 7] on div "Web Development & Machine Learning Expert for Healthcare Compliance Go to Upwork" at bounding box center [320, 9] width 294 height 8
click at [178, 7] on div "Web Development & Machine Learning Expert for Healthcare Compliance Go to Upwork" at bounding box center [320, 9] width 294 height 8
click at [176, 6] on div "Web Development & Machine Learning Expert for Healthcare Compliance Go to Upwork" at bounding box center [320, 9] width 294 height 8
click at [176, 9] on icon "close" at bounding box center [175, 9] width 5 height 5
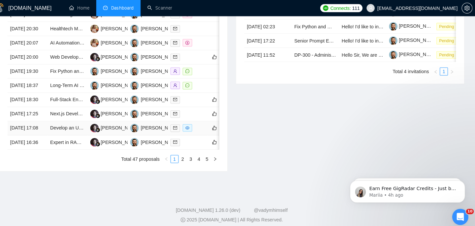
click at [52, 132] on td "21 Aug, 2025 17:08" at bounding box center [38, 125] width 39 height 14
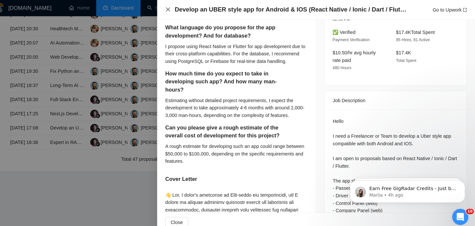
click at [175, 9] on icon "close" at bounding box center [175, 9] width 4 height 4
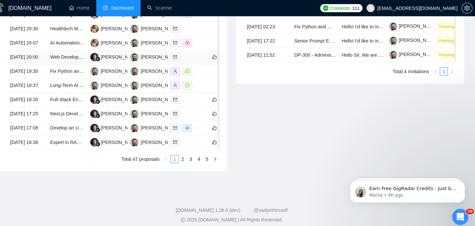
click at [57, 63] on td "[DATE] 20:00" at bounding box center [38, 56] width 39 height 14
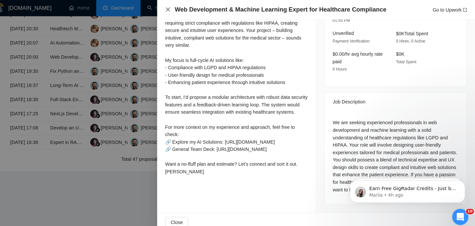
click at [174, 10] on icon "close" at bounding box center [175, 9] width 5 height 5
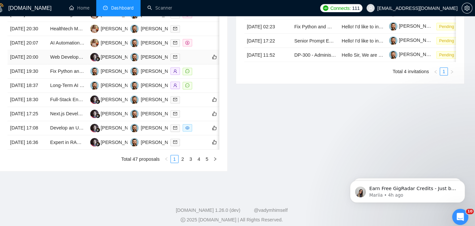
click at [45, 63] on td "[DATE] 20:00" at bounding box center [38, 56] width 39 height 14
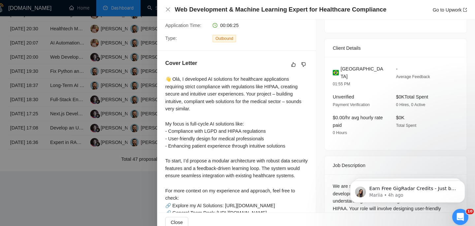
scroll to position [131, 0]
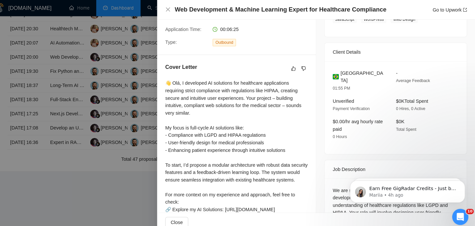
click at [347, 71] on span "Brazil" at bounding box center [366, 75] width 44 height 15
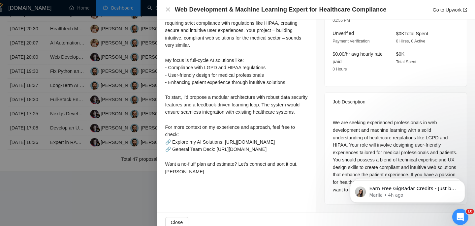
scroll to position [214, 0]
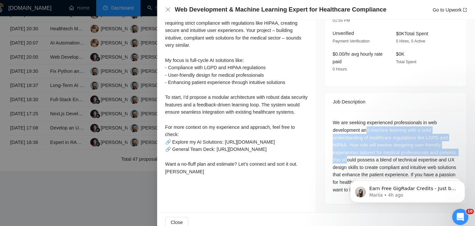
drag, startPoint x: 369, startPoint y: 101, endPoint x: 364, endPoint y: 139, distance: 38.5
click at [368, 136] on div "We are seeking experienced professionals in web development and machine learnin…" at bounding box center [397, 152] width 123 height 73
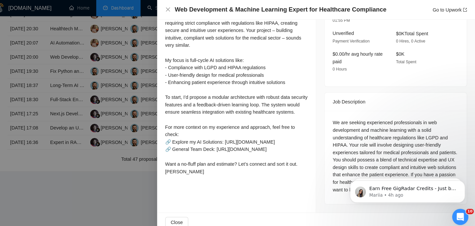
click at [356, 127] on div "We are seeking experienced professionals in web development and machine learnin…" at bounding box center [397, 152] width 123 height 73
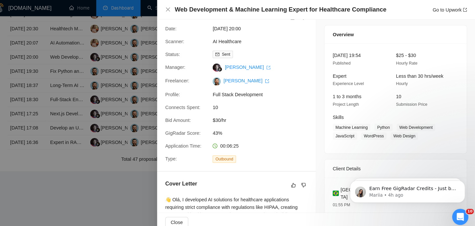
scroll to position [0, 0]
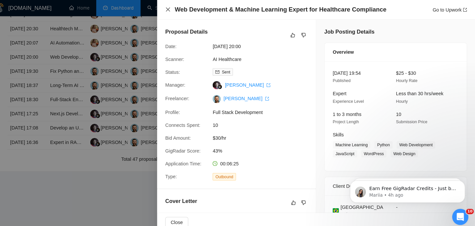
click at [175, 8] on icon "close" at bounding box center [175, 9] width 5 height 5
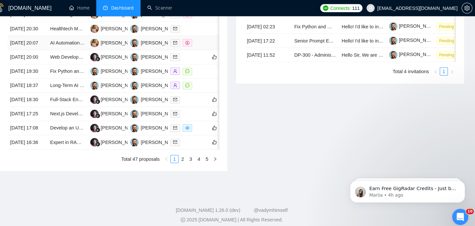
click at [53, 49] on td "[DATE] 20:07" at bounding box center [38, 42] width 39 height 14
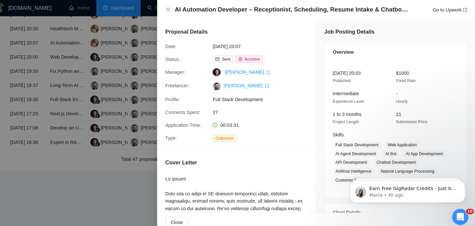
click at [229, 3] on div "AI Automation Developer – Receptionist, Scheduling, Resume Intake & Chatbot Sys…" at bounding box center [320, 9] width 310 height 19
click at [229, 8] on h4 "AI Automation Developer – Receptionist, Scheduling, Resume Intake & Chatbot Sys…" at bounding box center [295, 9] width 227 height 8
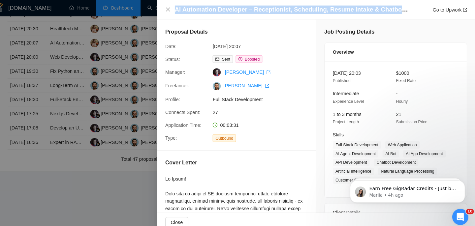
click at [229, 8] on h4 "AI Automation Developer – Receptionist, Scheduling, Resume Intake & Chatbot Sys…" at bounding box center [295, 9] width 227 height 8
click at [176, 11] on icon "close" at bounding box center [175, 9] width 5 height 5
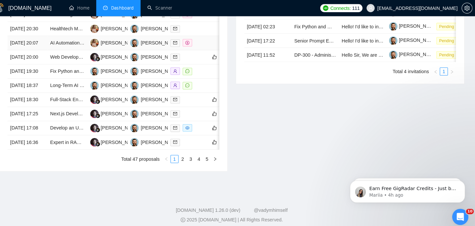
click at [49, 49] on td "[DATE] 20:07" at bounding box center [38, 42] width 39 height 14
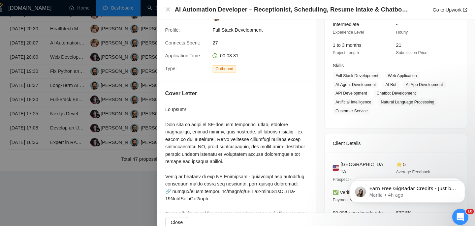
scroll to position [73, 0]
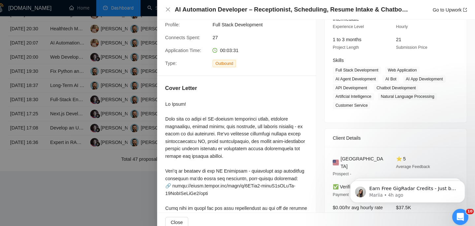
click at [271, 142] on div at bounding box center [242, 221] width 139 height 247
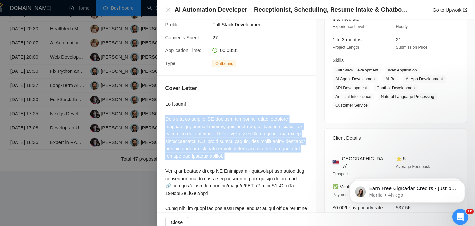
click at [271, 142] on div at bounding box center [242, 221] width 139 height 247
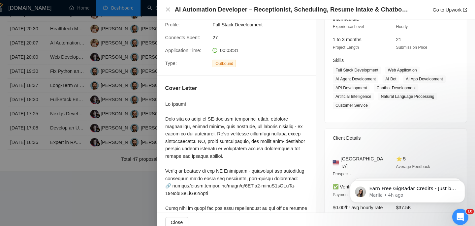
click at [284, 144] on div at bounding box center [242, 221] width 139 height 247
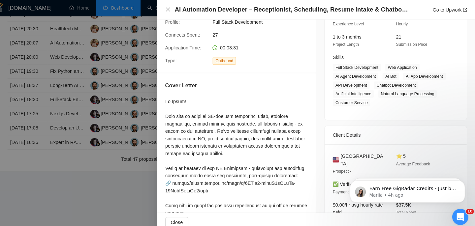
scroll to position [86, 0]
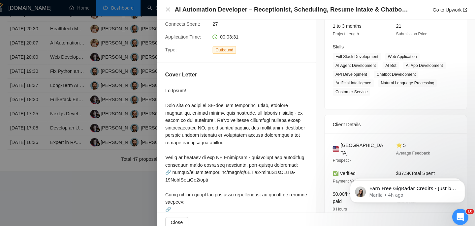
click at [362, 142] on span "United States" at bounding box center [366, 145] width 44 height 15
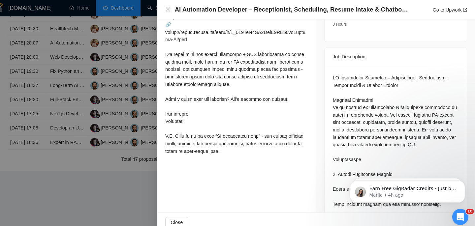
scroll to position [271, 0]
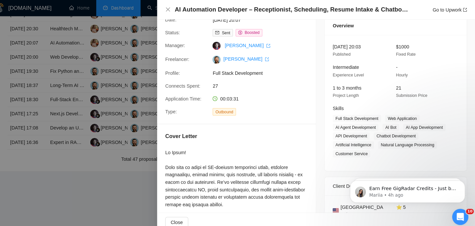
scroll to position [41, 0]
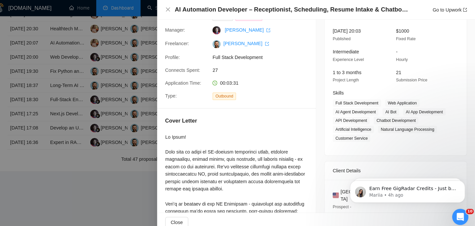
click at [288, 12] on h4 "AI Automation Developer – Receptionist, Scheduling, Resume Intake & Chatbot Sys…" at bounding box center [295, 9] width 227 height 8
click at [288, 11] on h4 "AI Automation Developer – Receptionist, Scheduling, Resume Intake & Chatbot Sys…" at bounding box center [295, 9] width 227 height 8
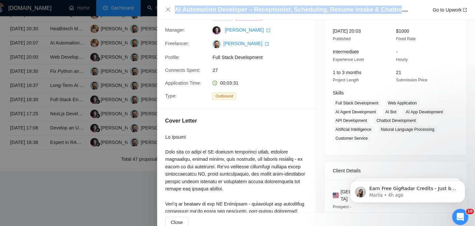
click at [288, 11] on h4 "AI Automation Developer – Receptionist, Scheduling, Resume Intake & Chatbot Sys…" at bounding box center [295, 9] width 227 height 8
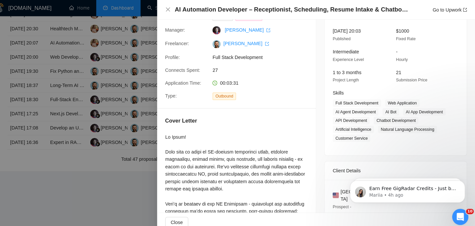
click at [296, 80] on div "Application Time: 00:03:31" at bounding box center [239, 80] width 139 height 7
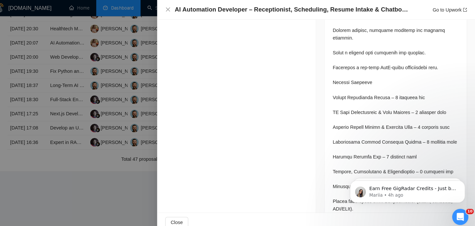
scroll to position [737, 0]
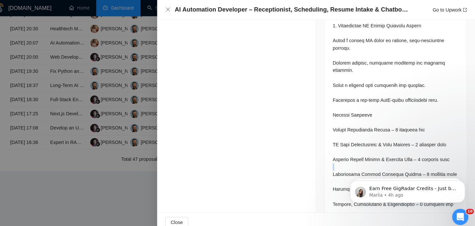
scroll to position [702, 0]
click at [364, 110] on div at bounding box center [397, 28] width 123 height 783
click at [360, 123] on div at bounding box center [397, 28] width 123 height 783
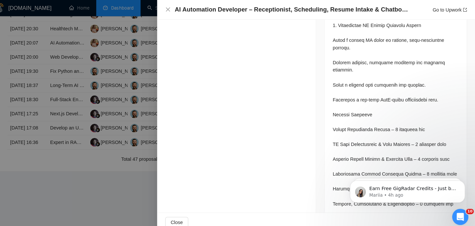
click at [360, 123] on div at bounding box center [397, 28] width 123 height 783
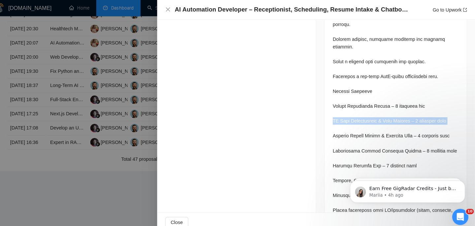
scroll to position [725, 0]
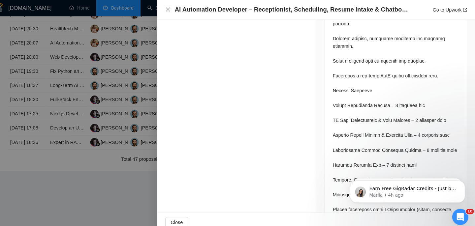
click at [360, 123] on div at bounding box center [397, 4] width 123 height 783
click at [359, 141] on div at bounding box center [397, 4] width 123 height 783
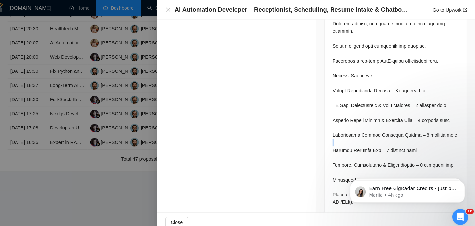
scroll to position [740, 0]
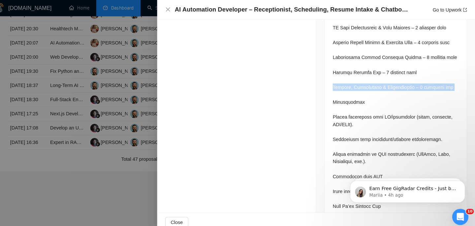
scroll to position [823, 0]
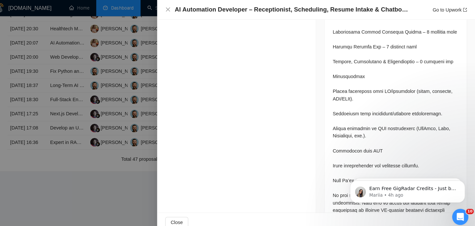
scroll to position [845, 0]
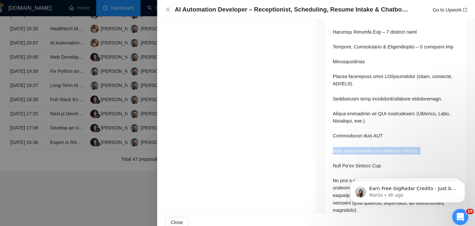
scroll to position [861, 0]
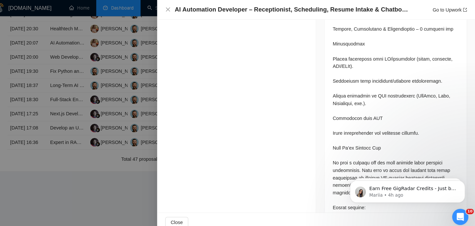
scroll to position [874, 0]
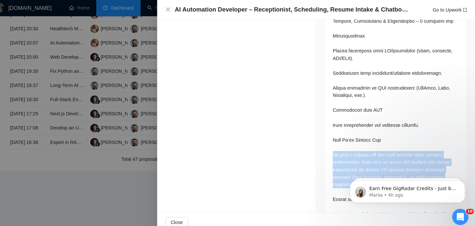
scroll to position [882, 0]
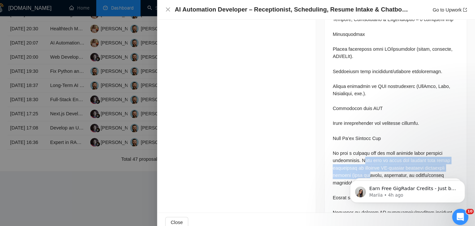
drag, startPoint x: 360, startPoint y: 138, endPoint x: 372, endPoint y: 158, distance: 23.5
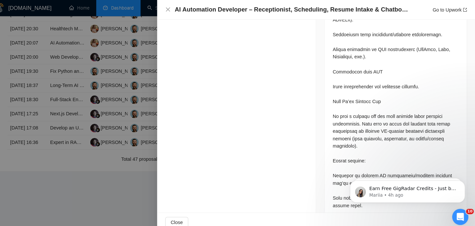
scroll to position [917, 0]
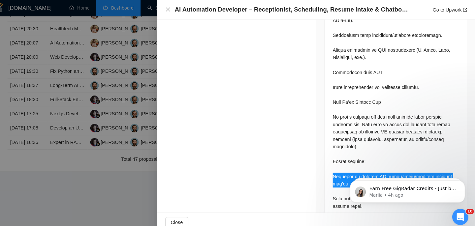
click html "Earn Free GigRadar Credits - Just by Sharing Your Story! 💬 Want more credits fo…"
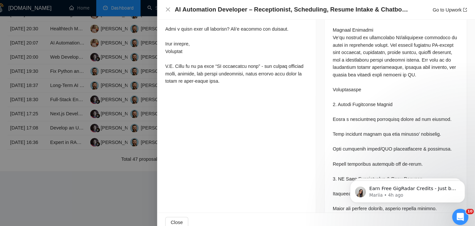
scroll to position [334, 0]
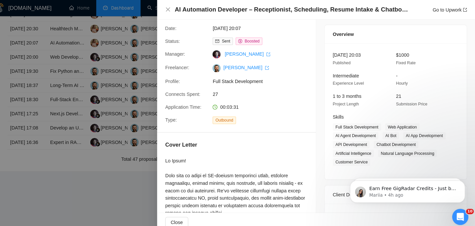
scroll to position [16, 0]
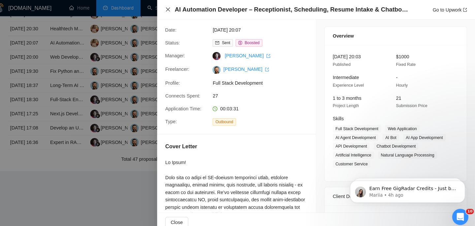
click at [175, 9] on icon "close" at bounding box center [175, 9] width 4 height 4
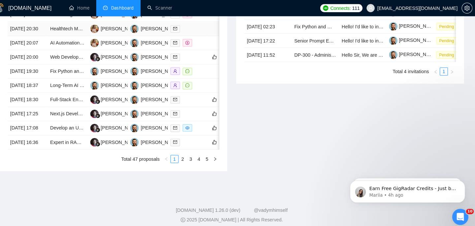
click at [42, 35] on td "[DATE] 20:30" at bounding box center [38, 28] width 39 height 14
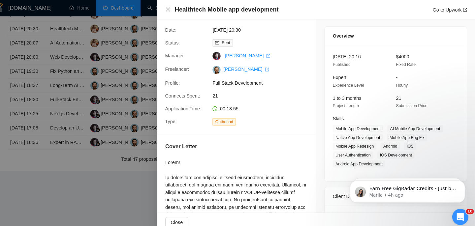
click at [262, 12] on h4 "Healthtech Mobile app development" at bounding box center [232, 9] width 101 height 8
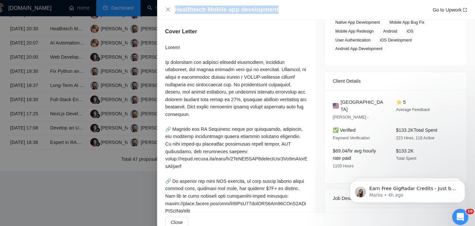
scroll to position [133, 0]
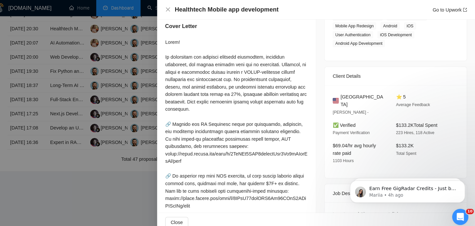
click at [352, 98] on div "United States Sheridan - ⭐ 5 Average Feedback ✅ Verified Payment Verification $…" at bounding box center [397, 128] width 138 height 91
click at [352, 100] on span "United States" at bounding box center [366, 98] width 44 height 15
click at [352, 101] on span "United States" at bounding box center [366, 98] width 44 height 15
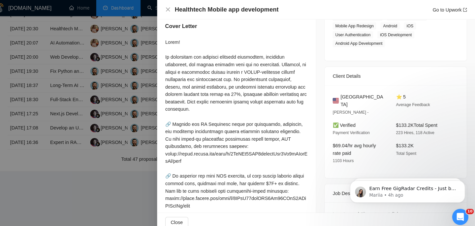
click at [352, 101] on span "United States" at bounding box center [366, 98] width 44 height 15
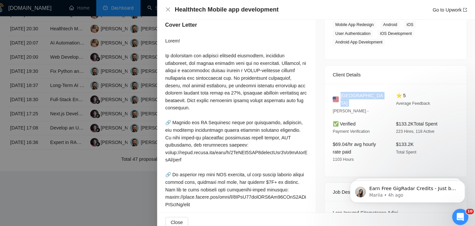
scroll to position [135, 0]
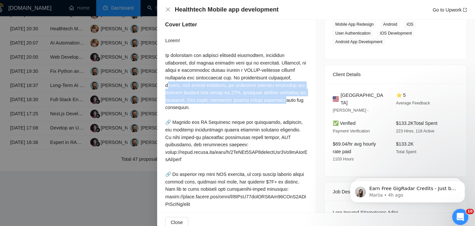
drag, startPoint x: 227, startPoint y: 83, endPoint x: 240, endPoint y: 102, distance: 22.7
click at [240, 102] on div at bounding box center [242, 137] width 139 height 203
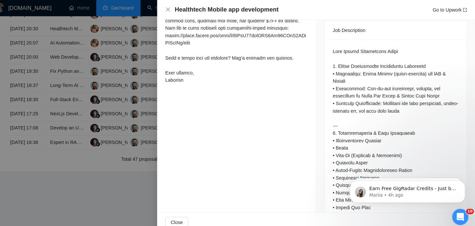
scroll to position [300, 0]
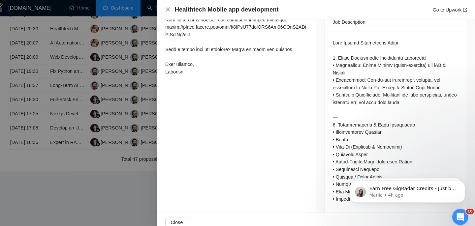
click at [178, 9] on icon "close" at bounding box center [175, 9] width 5 height 5
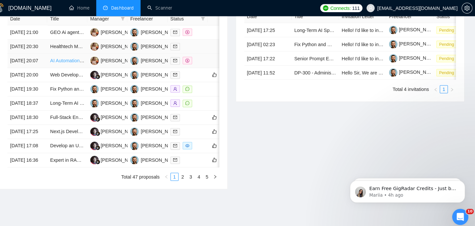
scroll to position [277, 0]
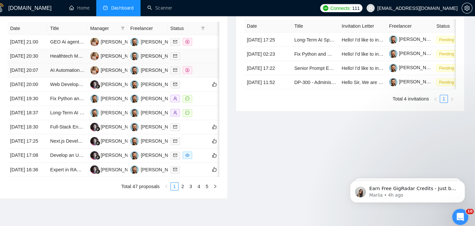
click at [56, 62] on td "[DATE] 20:30" at bounding box center [38, 55] width 39 height 14
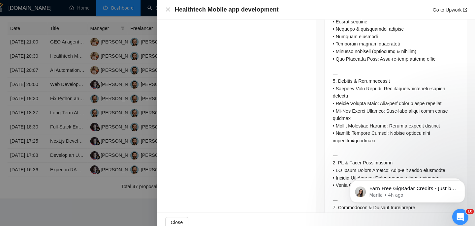
scroll to position [753, 0]
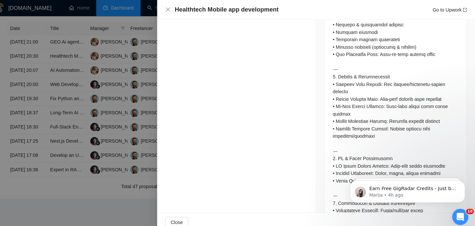
click at [361, 142] on div at bounding box center [397, 24] width 123 height 878
click at [361, 147] on div at bounding box center [397, 24] width 123 height 878
click at [360, 147] on div at bounding box center [397, 24] width 123 height 878
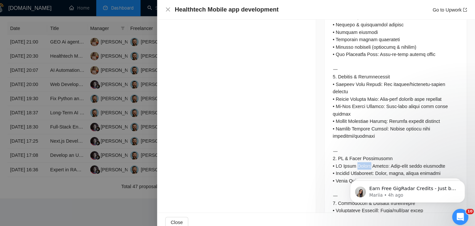
click at [360, 147] on div at bounding box center [397, 24] width 123 height 878
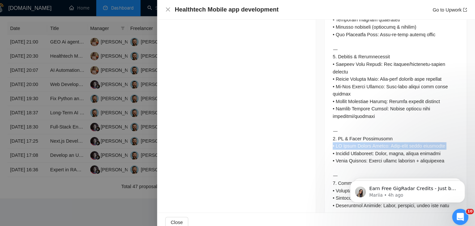
scroll to position [775, 0]
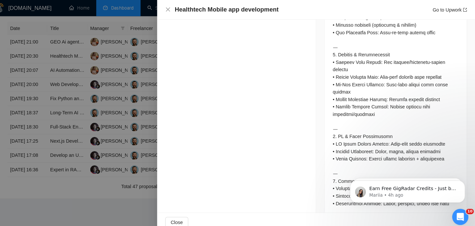
click at [362, 136] on div at bounding box center [397, 3] width 123 height 878
click at [362, 138] on div at bounding box center [397, 3] width 123 height 878
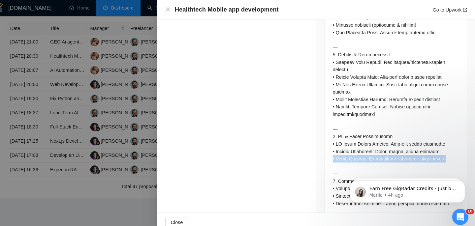
click at [362, 138] on div at bounding box center [397, 3] width 123 height 878
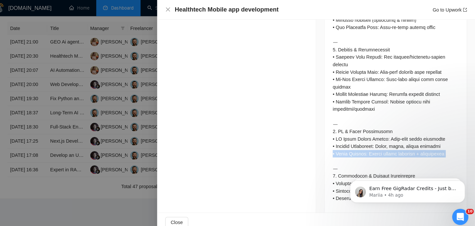
scroll to position [802, 0]
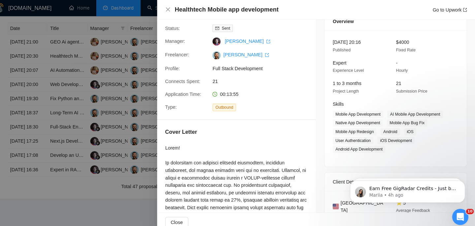
scroll to position [0, 0]
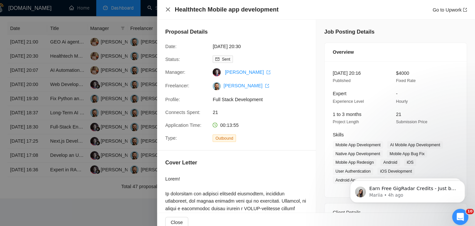
click at [176, 8] on icon "close" at bounding box center [175, 9] width 5 height 5
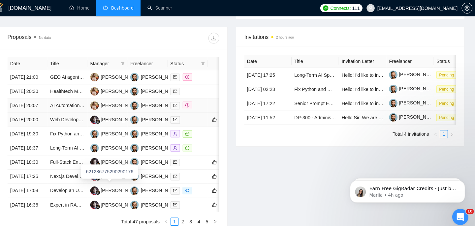
scroll to position [238, 0]
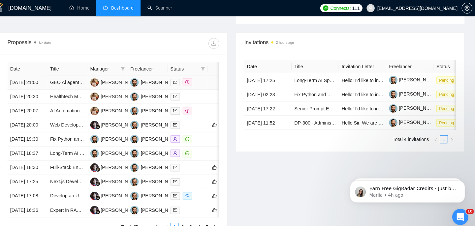
click at [49, 87] on td "[DATE] 21:00" at bounding box center [38, 81] width 39 height 14
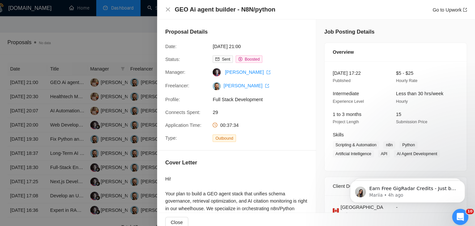
click at [244, 14] on h4 "GEO Ai agent builder - N8N/python" at bounding box center [231, 9] width 98 height 8
click at [174, 8] on icon "close" at bounding box center [175, 9] width 5 height 5
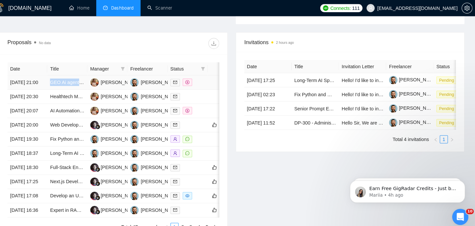
click at [58, 80] on td "GEO Ai agent builder - N8N/python" at bounding box center [77, 81] width 39 height 14
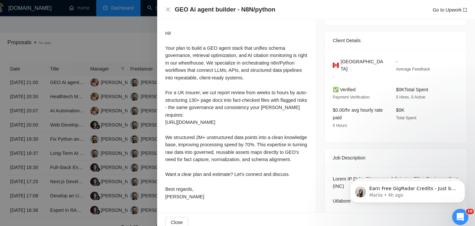
scroll to position [140, 0]
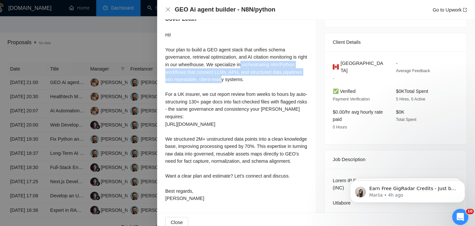
drag, startPoint x: 258, startPoint y: 66, endPoint x: 259, endPoint y: 82, distance: 15.6
click at [261, 78] on div "Hi! Your plan to build a GEO agent stack that unifies schema governance, retrie…" at bounding box center [242, 113] width 139 height 167
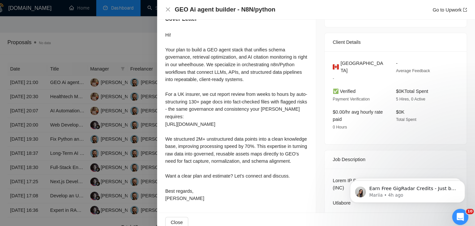
click at [248, 100] on div "Hi! Your plan to build a GEO agent stack that unifies schema governance, retrie…" at bounding box center [242, 113] width 139 height 167
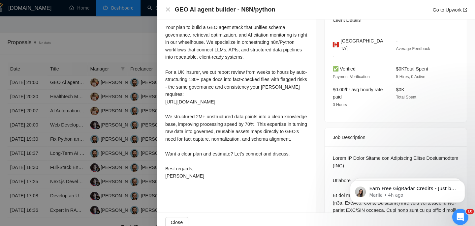
scroll to position [170, 0]
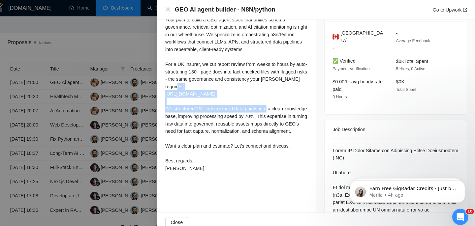
drag, startPoint x: 208, startPoint y: 104, endPoint x: 171, endPoint y: 92, distance: 38.6
click at [171, 92] on div "Cover Letter Hi! Your plan to build a GEO agent stack that unifies schema gover…" at bounding box center [242, 77] width 155 height 201
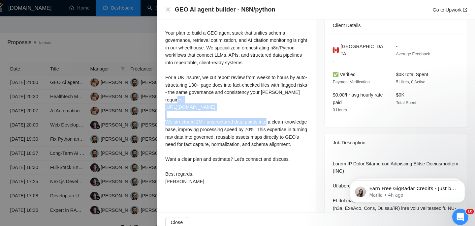
scroll to position [156, 0]
click at [175, 11] on icon "close" at bounding box center [175, 9] width 5 height 5
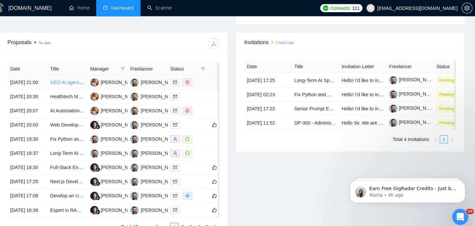
click at [69, 82] on link "GEO Ai agent builder - N8N/python" at bounding box center [96, 79] width 72 height 5
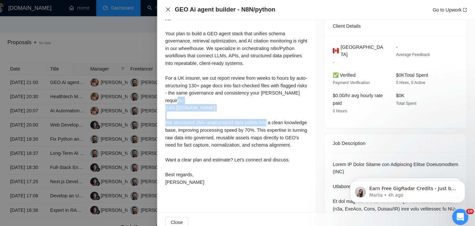
click at [176, 7] on icon "close" at bounding box center [175, 9] width 5 height 5
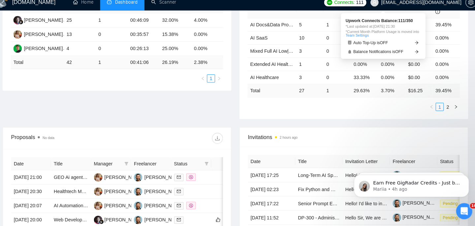
click at [353, 9] on span "Connects:" at bounding box center [344, 7] width 20 height 7
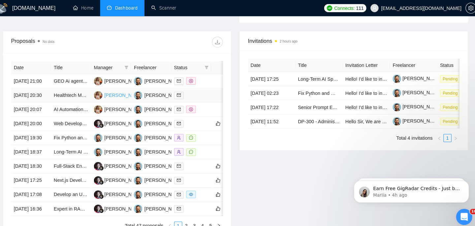
scroll to position [225, 0]
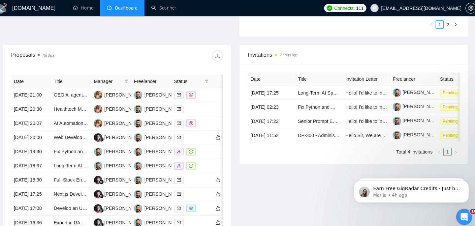
click at [127, 78] on div "Manager" at bounding box center [117, 79] width 34 height 7
click at [131, 80] on icon "filter" at bounding box center [132, 79] width 4 height 3
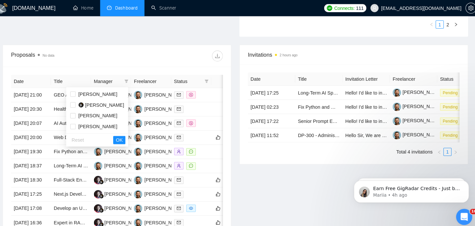
click at [133, 62] on div "Proposals No data" at bounding box center [122, 54] width 206 height 21
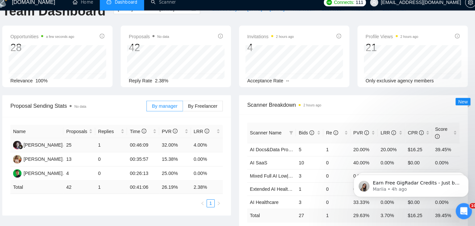
scroll to position [19, 0]
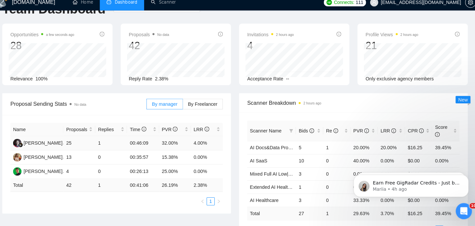
click at [78, 159] on td "13" at bounding box center [85, 159] width 31 height 14
drag, startPoint x: 73, startPoint y: 173, endPoint x: 84, endPoint y: 173, distance: 11.2
click at [84, 173] on td "4" at bounding box center [85, 173] width 31 height 14
click at [80, 171] on td "4" at bounding box center [85, 173] width 31 height 14
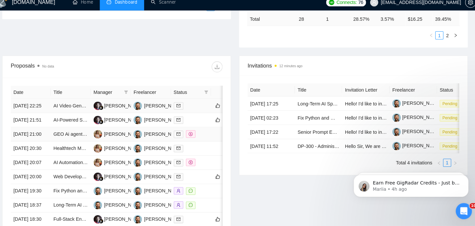
scroll to position [231, 0]
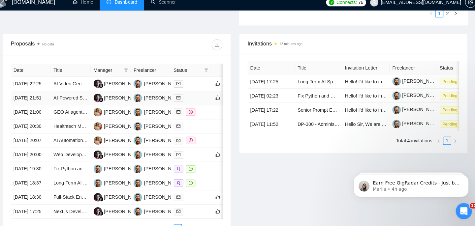
click at [54, 107] on td "[DATE] 21:51" at bounding box center [38, 101] width 39 height 14
